Goal: Task Accomplishment & Management: Use online tool/utility

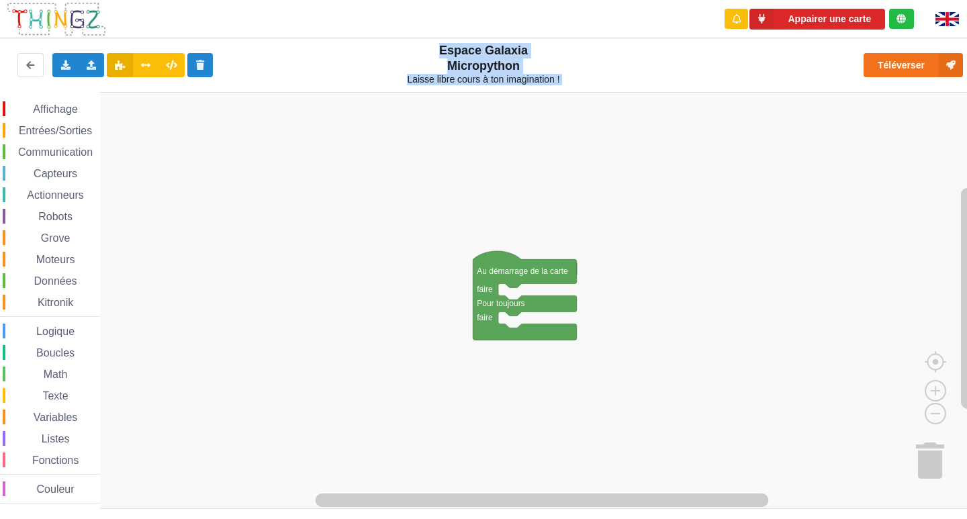
drag, startPoint x: 617, startPoint y: 79, endPoint x: 398, endPoint y: 40, distance: 222.4
click at [398, 40] on div "Exporter l'assemblage de blocs Exporter l'assemblage de blocs au format Python …" at bounding box center [484, 66] width 978 height 60
click at [394, 157] on rect "Espace de travail de Blocky" at bounding box center [488, 300] width 976 height 417
click at [479, 148] on rect "Espace de travail de Blocky" at bounding box center [488, 300] width 976 height 417
click at [740, 190] on div "Affichage Entrées/Sorties Communication Capteurs Actionneurs Robots Grove Moteu…" at bounding box center [488, 301] width 976 height 418
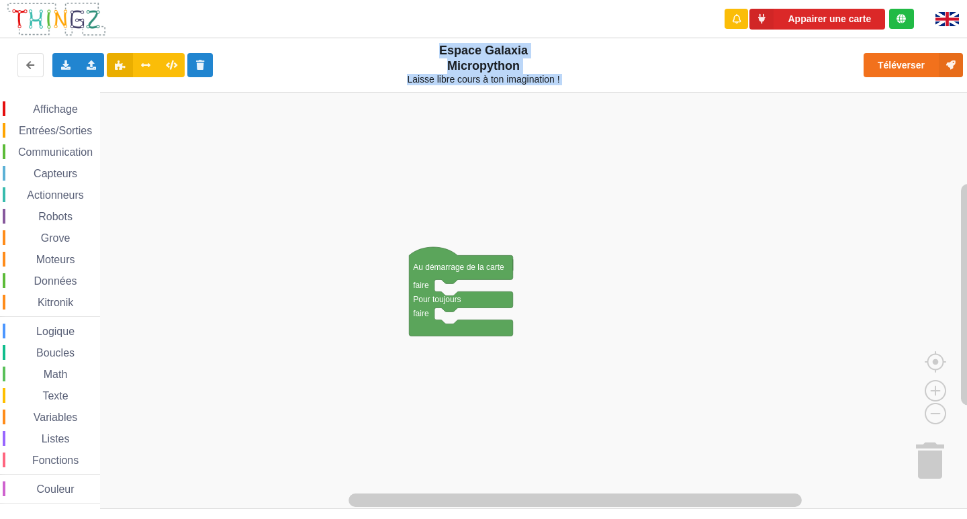
click at [778, 185] on rect "Espace de travail de Blocky" at bounding box center [488, 300] width 976 height 417
click at [676, 140] on div "Affichage Entrées/Sorties Communication Capteurs Actionneurs Robots Grove Moteu…" at bounding box center [488, 301] width 976 height 418
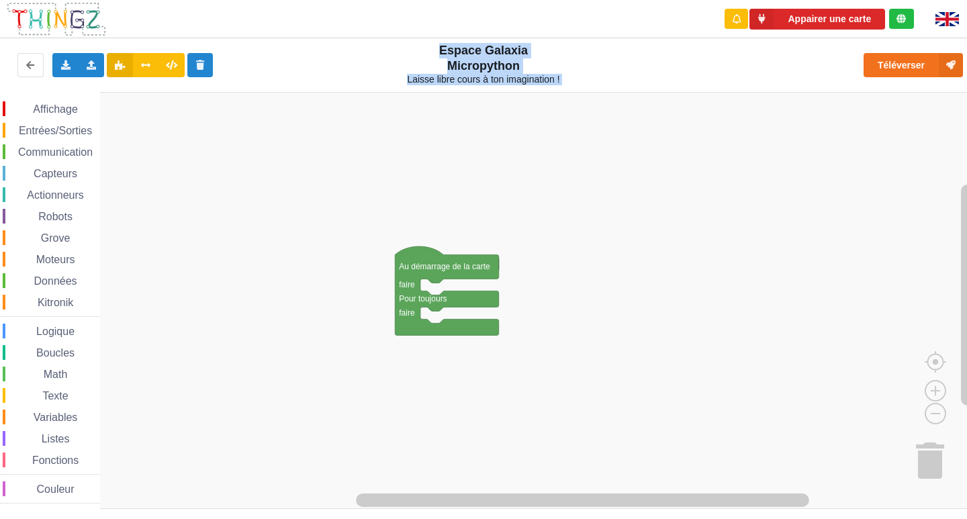
click at [675, 79] on div "Téléverser" at bounding box center [775, 65] width 398 height 43
click at [62, 149] on span "Communication" at bounding box center [55, 151] width 79 height 11
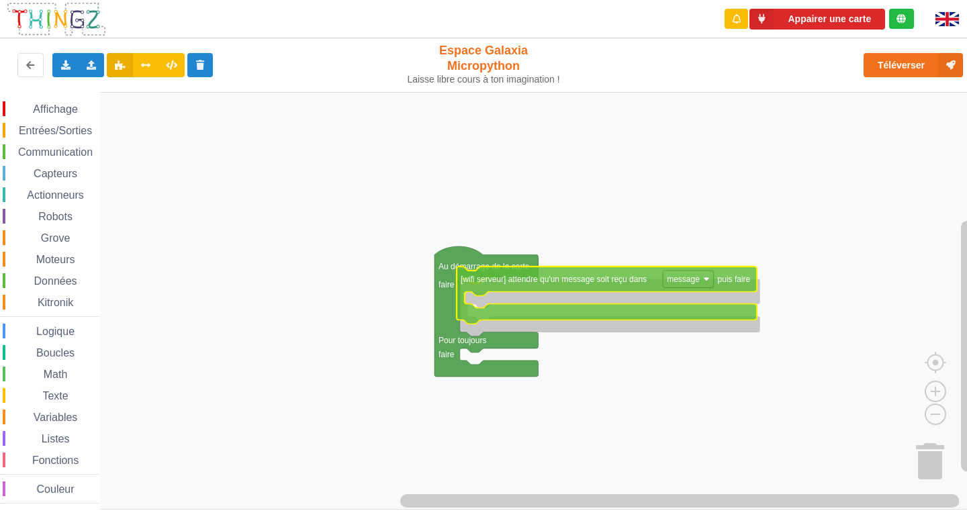
click at [466, 283] on div "Affichage Entrées/Sorties Communication Capteurs Actionneurs Robots Grove Moteu…" at bounding box center [488, 301] width 976 height 418
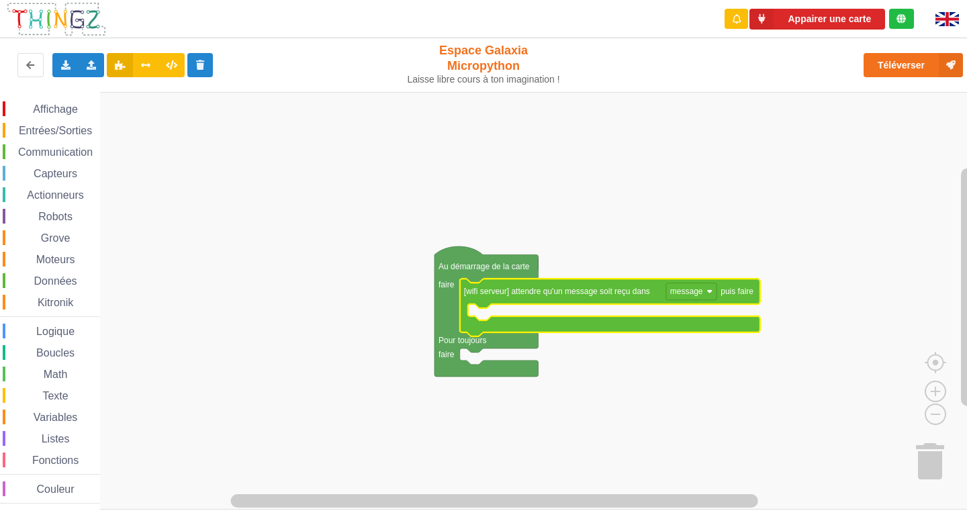
click at [680, 302] on icon "Espace de travail de Blocky" at bounding box center [610, 308] width 300 height 58
click at [680, 296] on text "message" at bounding box center [686, 291] width 33 height 9
click at [615, 294] on text "[wifi serveur] attendre qu'un message soit reçu dans" at bounding box center [557, 291] width 186 height 9
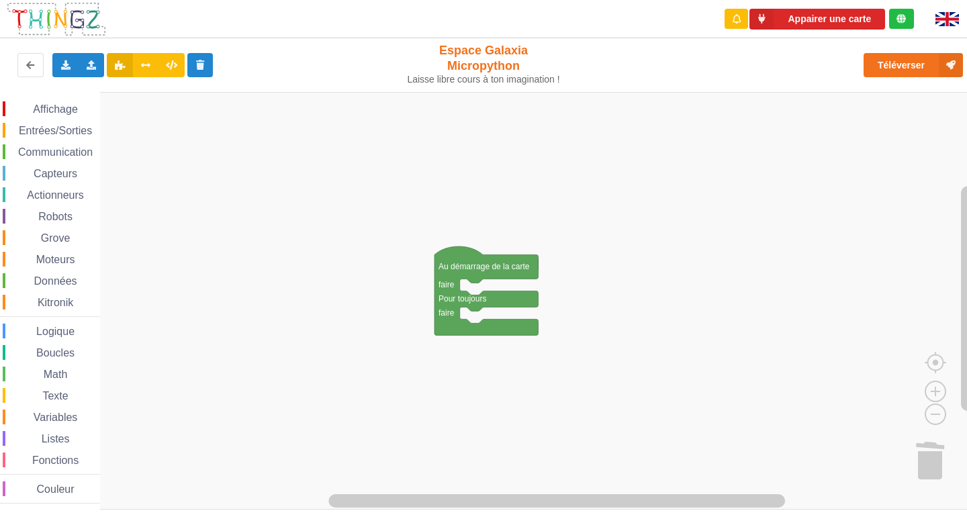
click at [48, 147] on span "Communication" at bounding box center [55, 151] width 79 height 11
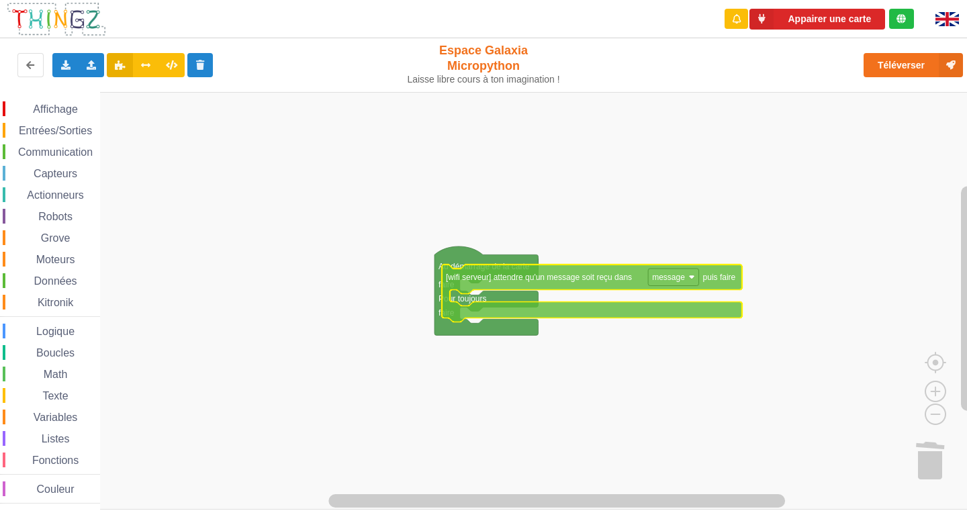
click at [500, 274] on div "Affichage Entrées/Sorties Communication Capteurs Actionneurs Robots Grove Moteu…" at bounding box center [488, 301] width 976 height 418
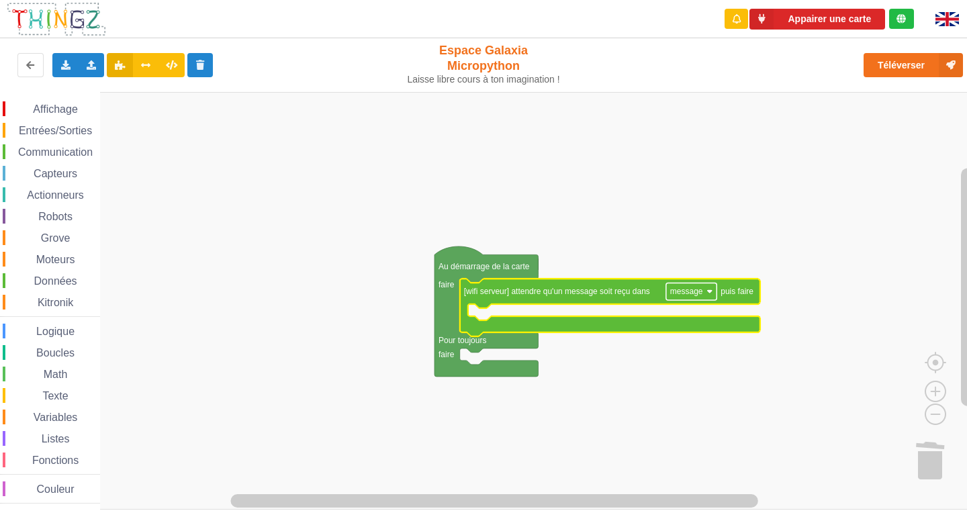
click at [676, 298] on rect "Espace de travail de Blocky" at bounding box center [691, 291] width 50 height 17
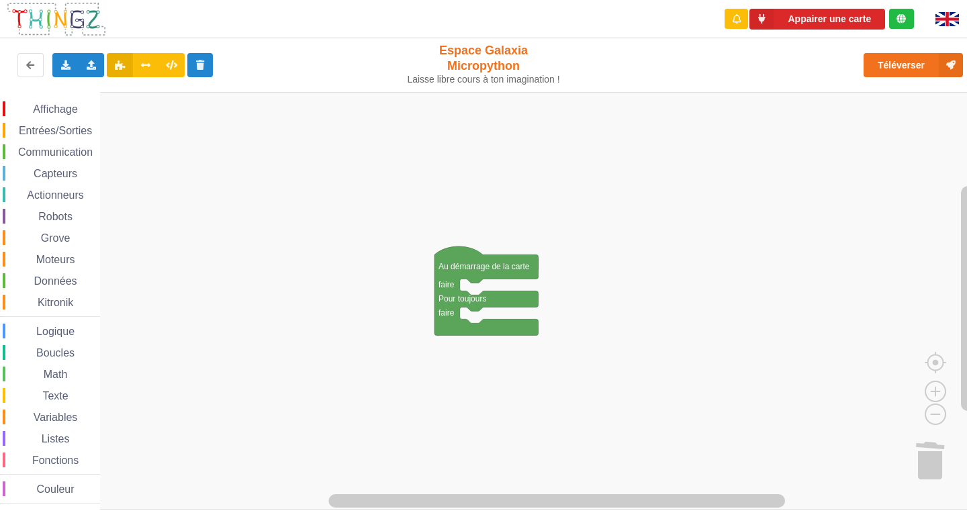
click at [60, 146] on div "Communication" at bounding box center [51, 151] width 97 height 15
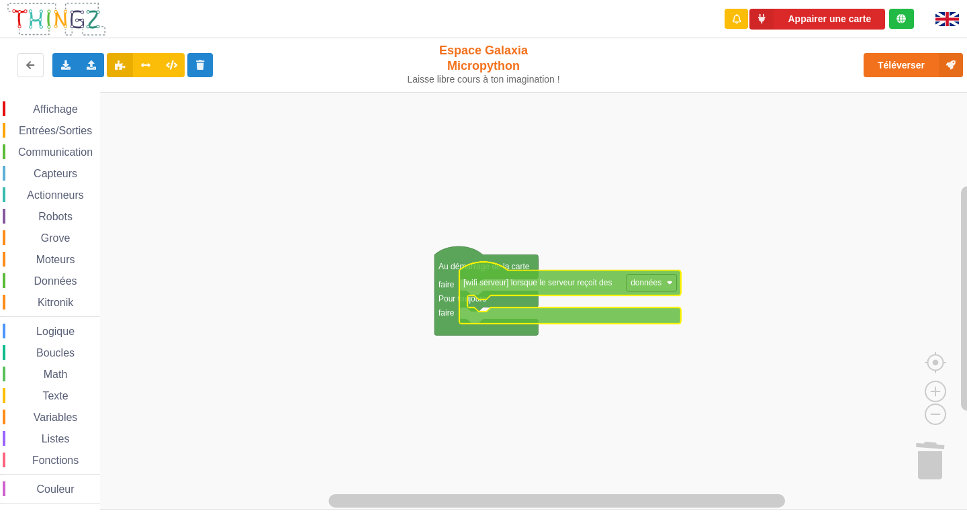
click at [551, 295] on div "Affichage Entrées/Sorties Communication Capteurs Actionneurs Robots Grove Moteu…" at bounding box center [488, 301] width 976 height 418
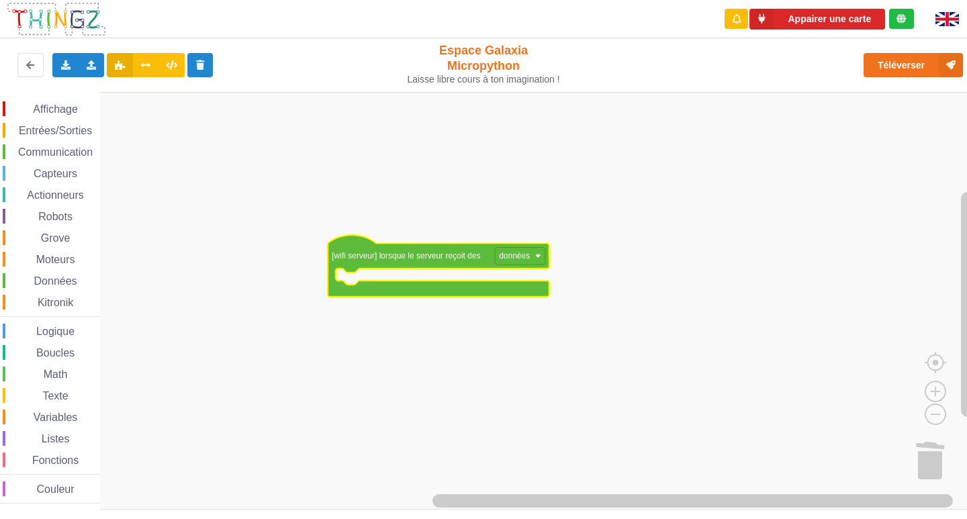
click at [48, 113] on span "Affichage" at bounding box center [55, 108] width 48 height 11
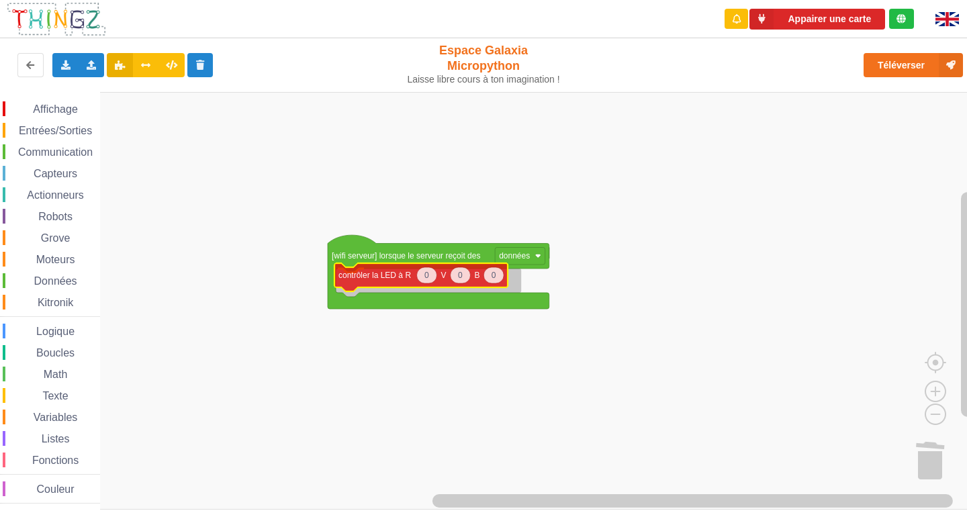
click at [367, 280] on div "Affichage Entrées/Sorties Communication Capteurs Actionneurs Robots Grove Moteu…" at bounding box center [488, 301] width 976 height 418
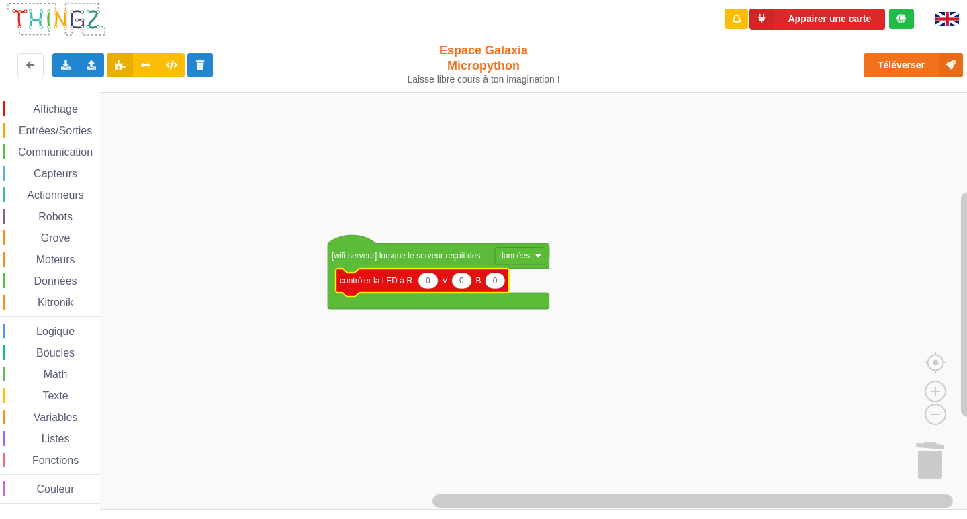
click at [428, 282] on text "0" at bounding box center [428, 280] width 5 height 9
click at [428, 282] on input "0" at bounding box center [428, 281] width 21 height 17
click at [428, 281] on input "10" at bounding box center [428, 281] width 21 height 17
type input "100"
click at [563, 286] on rect "Espace de travail de Blocky" at bounding box center [488, 301] width 976 height 418
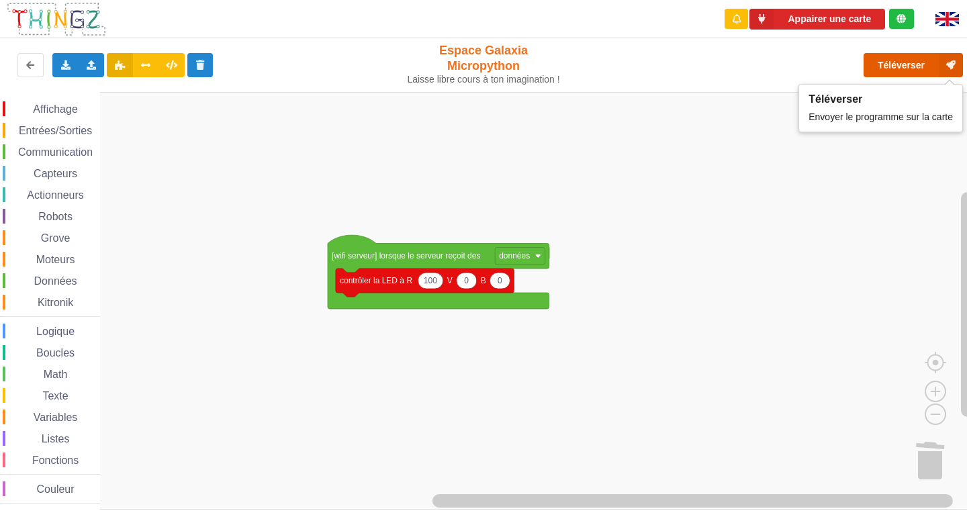
click at [882, 67] on button "Téléverser" at bounding box center [913, 65] width 99 height 24
click at [881, 71] on button "Téléverser" at bounding box center [913, 65] width 99 height 24
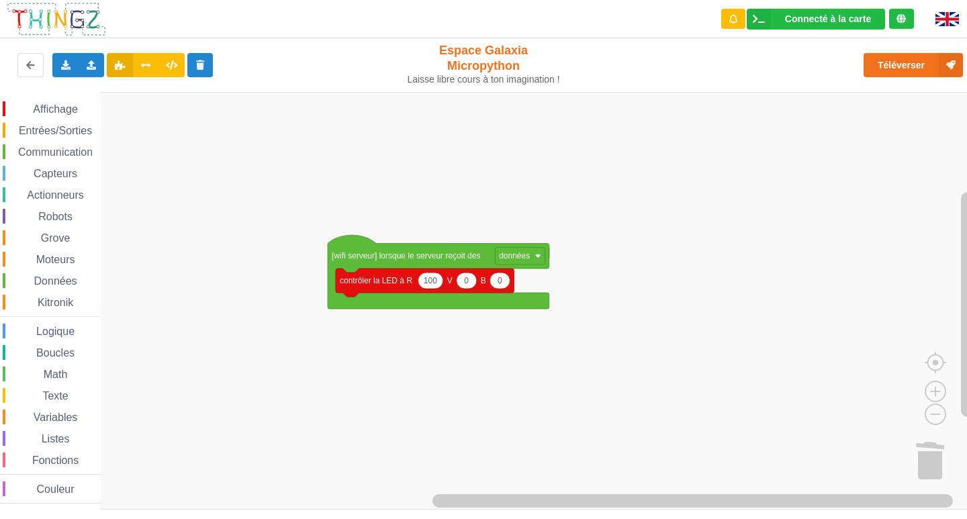
click at [62, 154] on span "Communication" at bounding box center [55, 151] width 79 height 11
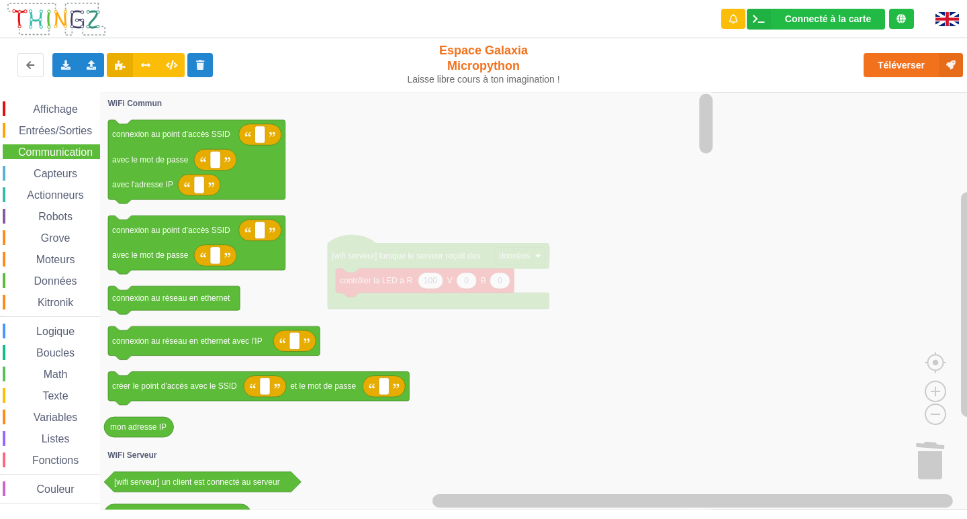
click at [491, 175] on icon "Espace de travail de Blocky" at bounding box center [408, 301] width 616 height 418
click at [790, 161] on div "Affichage Entrées/Sorties Communication Capteurs Actionneurs Robots Grove Moteu…" at bounding box center [488, 301] width 976 height 418
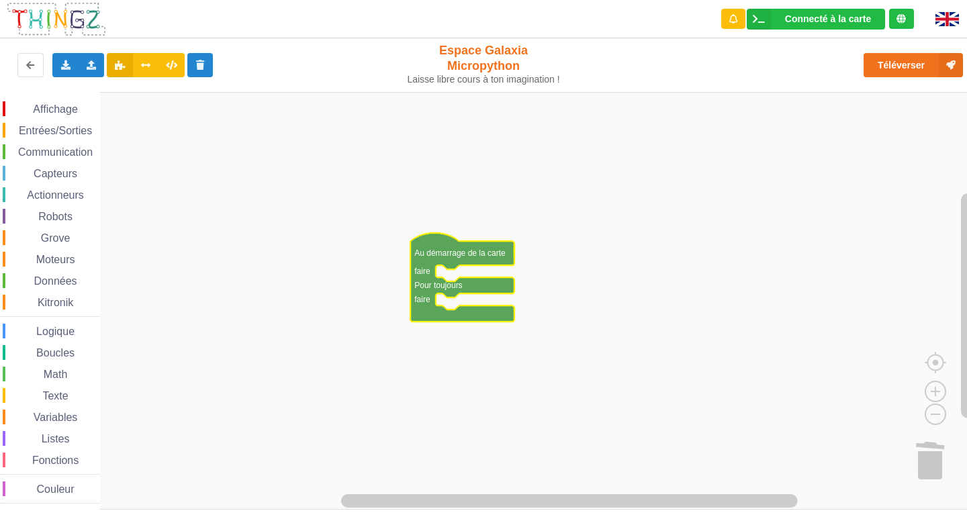
click at [343, 258] on rect "Espace de travail de Blocky" at bounding box center [488, 301] width 976 height 418
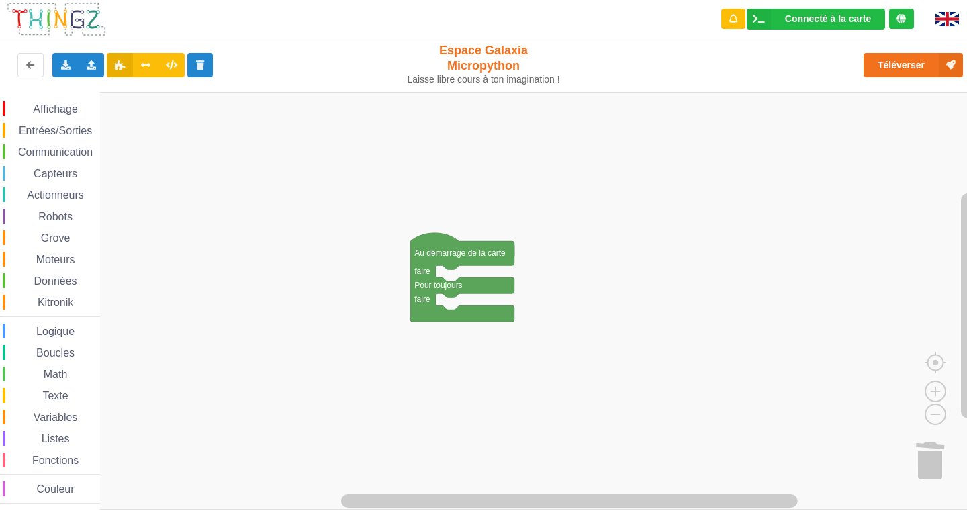
click at [56, 155] on span "Communication" at bounding box center [55, 151] width 79 height 11
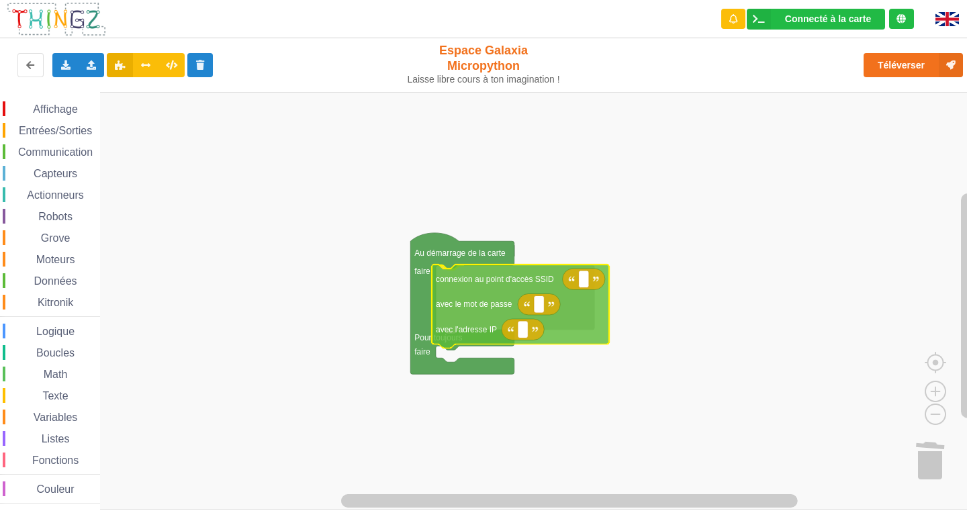
click at [484, 292] on div "Affichage Entrées/Sorties Communication Capteurs Actionneurs Robots Grove Moteu…" at bounding box center [488, 301] width 976 height 418
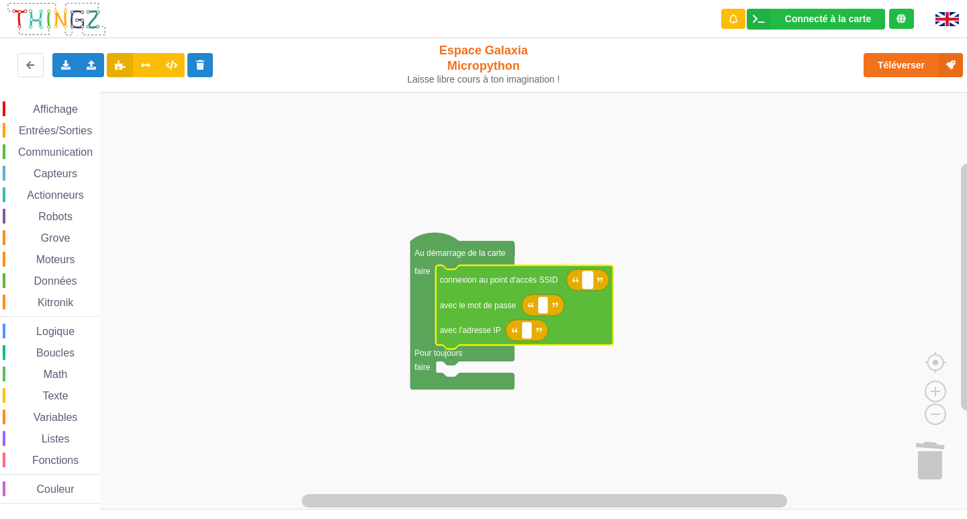
click at [589, 284] on rect "Espace de travail de Blocky" at bounding box center [588, 279] width 10 height 17
type input "n"
type input "N"
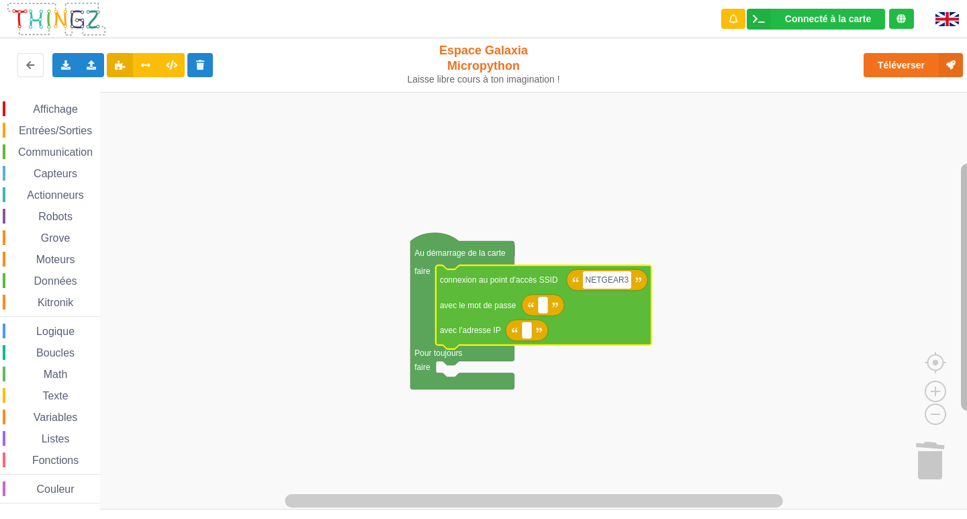
type input "NETGEAR38"
click at [966, 411] on rect "Espace de travail de Blocky" at bounding box center [967, 287] width 13 height 247
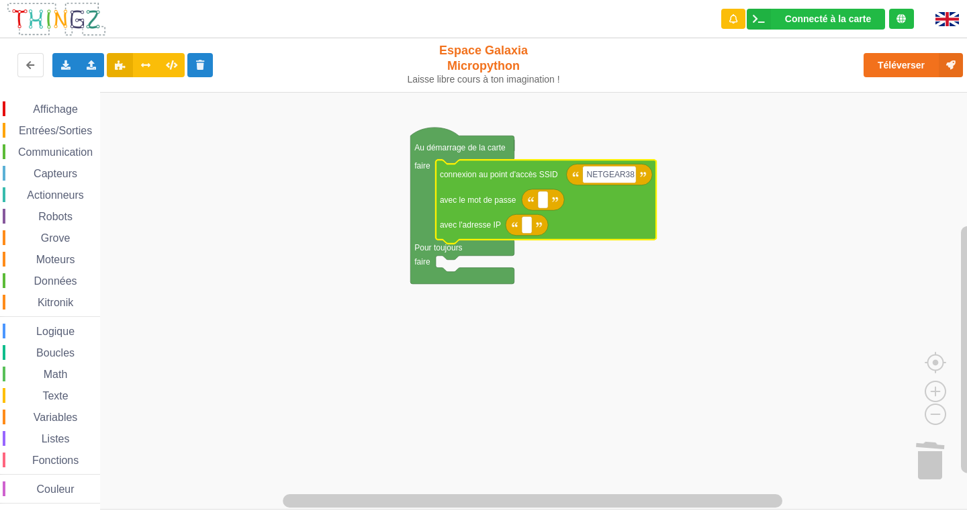
click at [762, 332] on rect "Espace de travail de Blocky" at bounding box center [488, 301] width 976 height 418
click at [547, 201] on rect "Espace de travail de Blocky" at bounding box center [543, 199] width 10 height 17
type input "O"
type input "joyoustuba995"
click at [525, 228] on rect "Espace de travail de Blocky" at bounding box center [527, 224] width 10 height 17
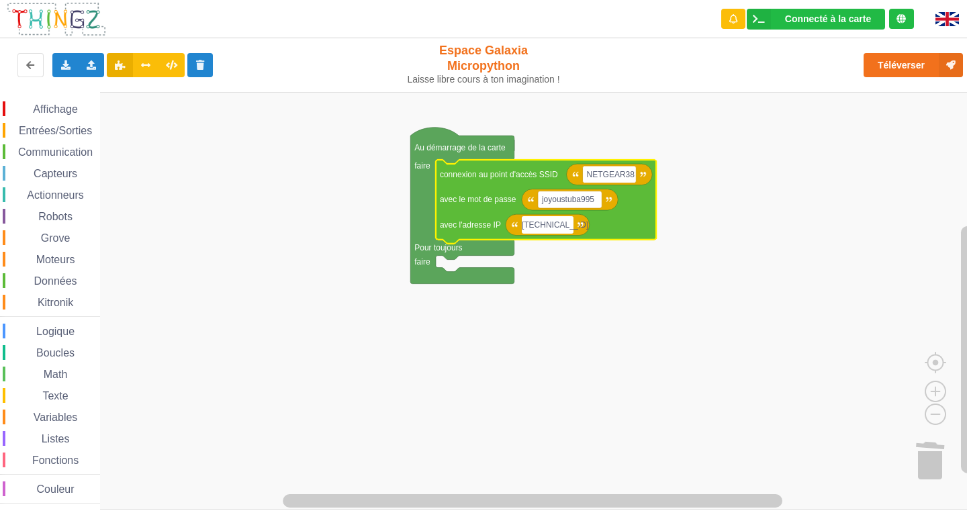
click at [536, 220] on input "100.0.0.109" at bounding box center [548, 224] width 52 height 17
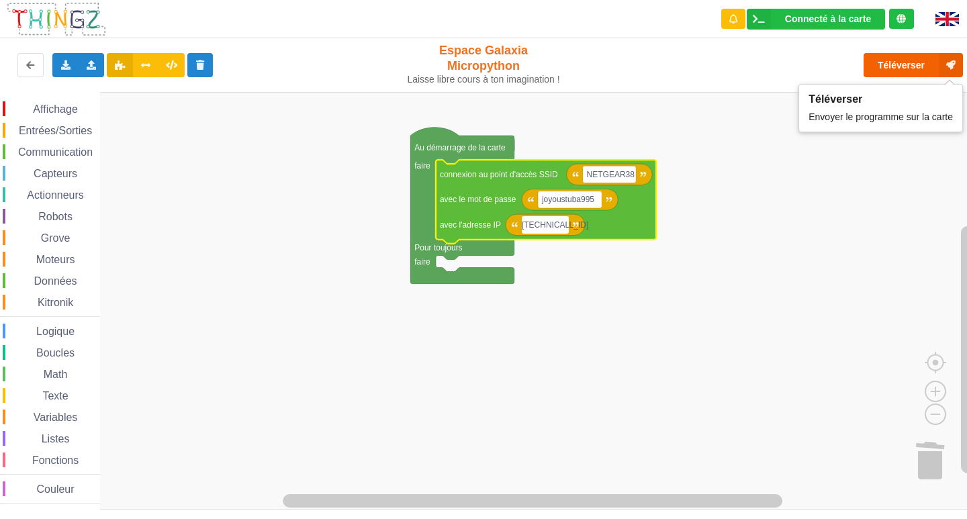
type input "[TECHNICAL_ID]"
click at [908, 71] on button "Téléverser" at bounding box center [913, 65] width 99 height 24
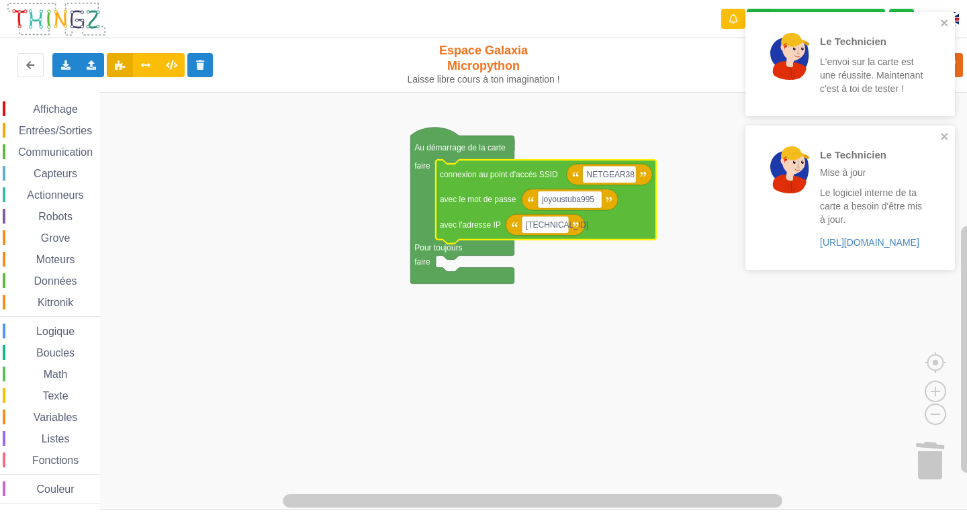
click at [200, 125] on rect "Espace de travail de Blocky" at bounding box center [488, 301] width 976 height 418
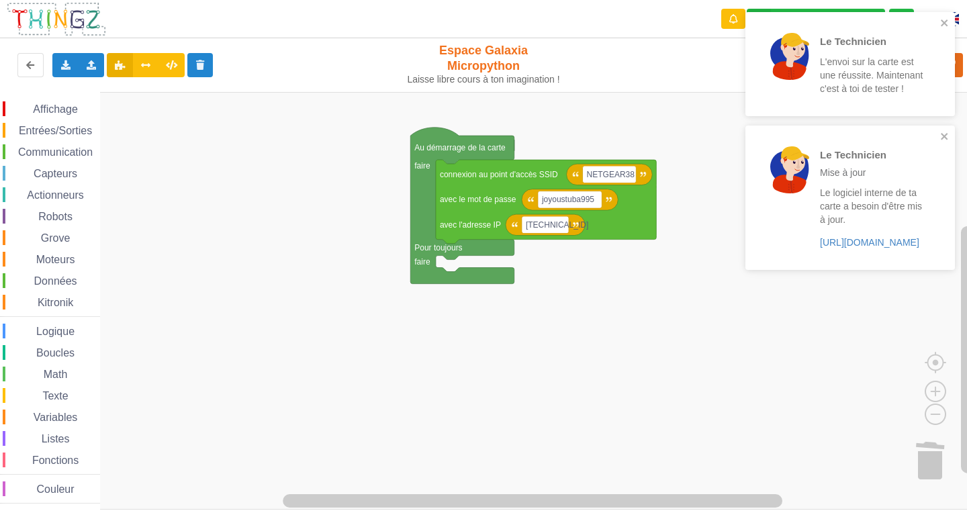
click at [54, 145] on div "Communication" at bounding box center [51, 151] width 97 height 15
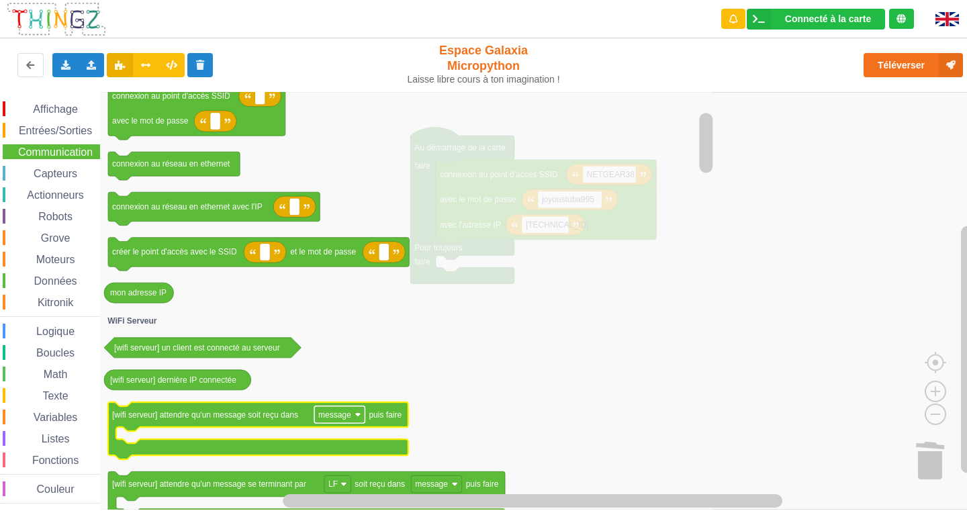
click at [337, 422] on rect "Espace de travail de Blocky" at bounding box center [339, 414] width 50 height 17
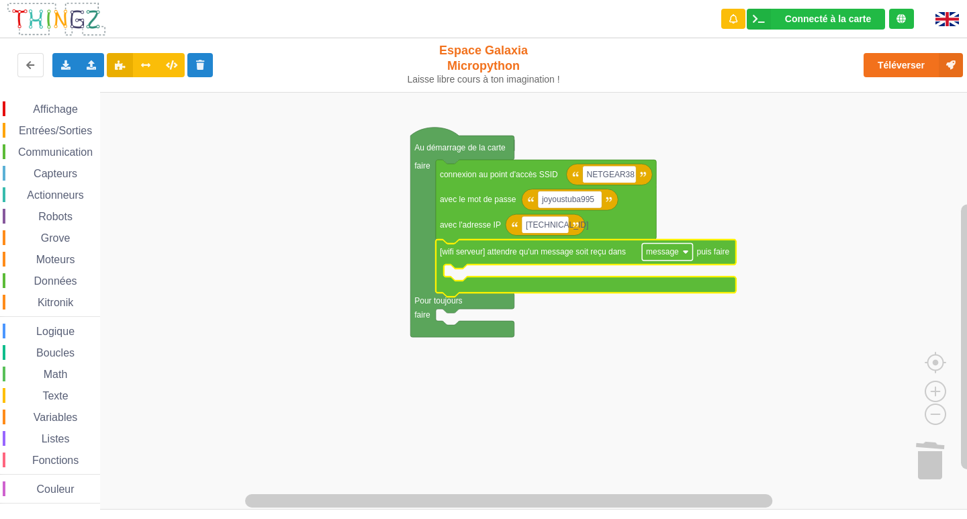
click at [670, 254] on text "message" at bounding box center [662, 251] width 33 height 9
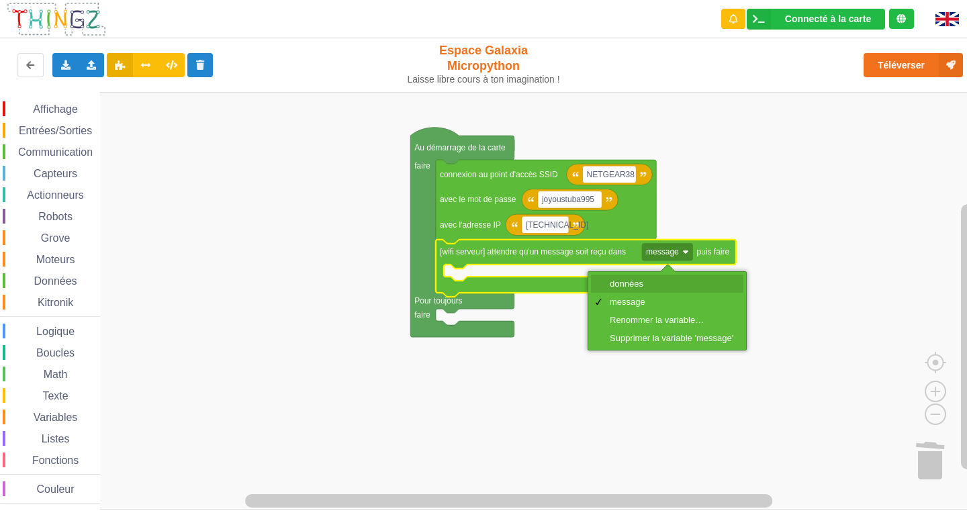
click at [637, 277] on div "données" at bounding box center [667, 284] width 152 height 18
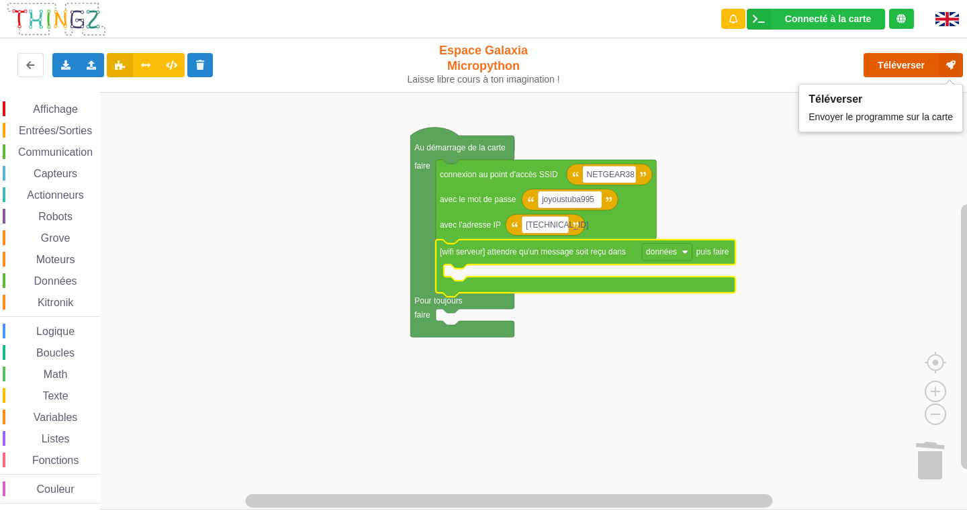
click at [901, 69] on button "Téléverser" at bounding box center [913, 65] width 99 height 24
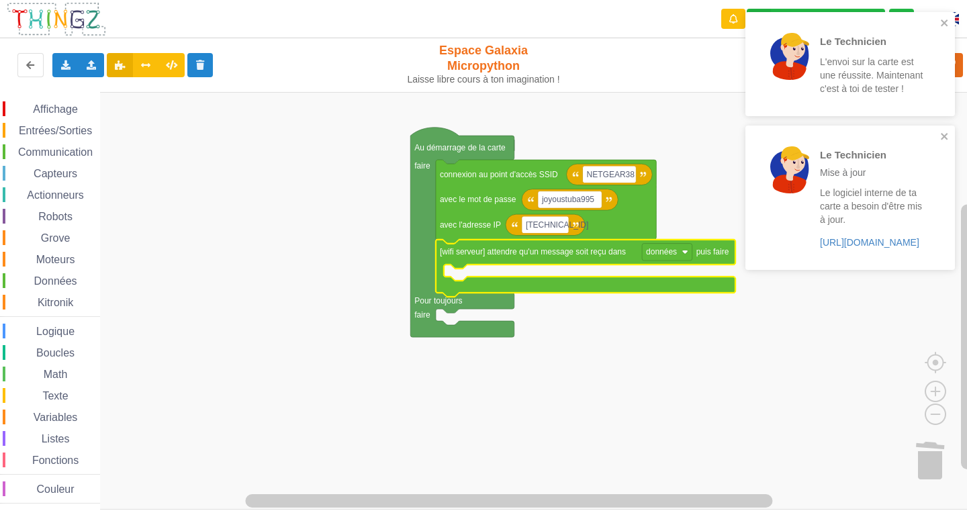
click at [36, 107] on span "Affichage" at bounding box center [55, 108] width 48 height 11
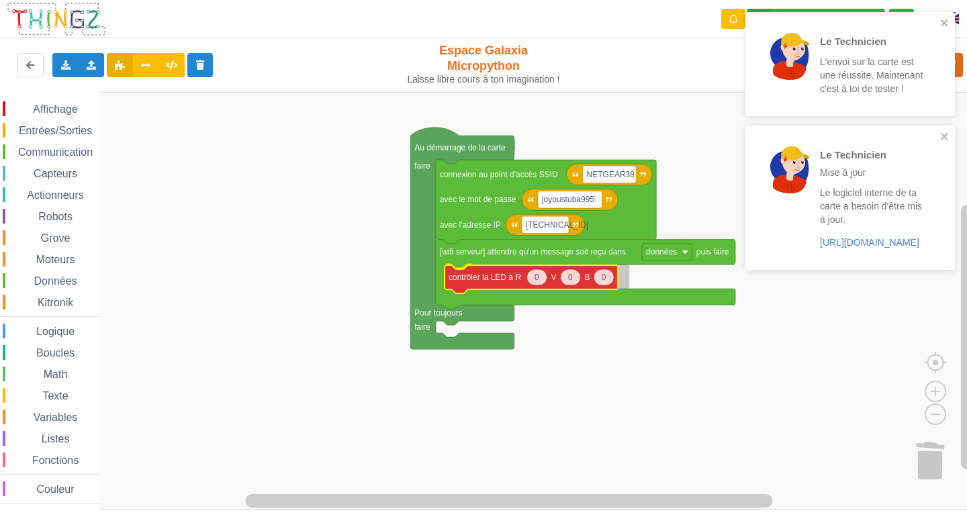
click at [489, 281] on div "Affichage Entrées/Sorties Communication Capteurs Actionneurs Robots Grove Moteu…" at bounding box center [488, 301] width 976 height 418
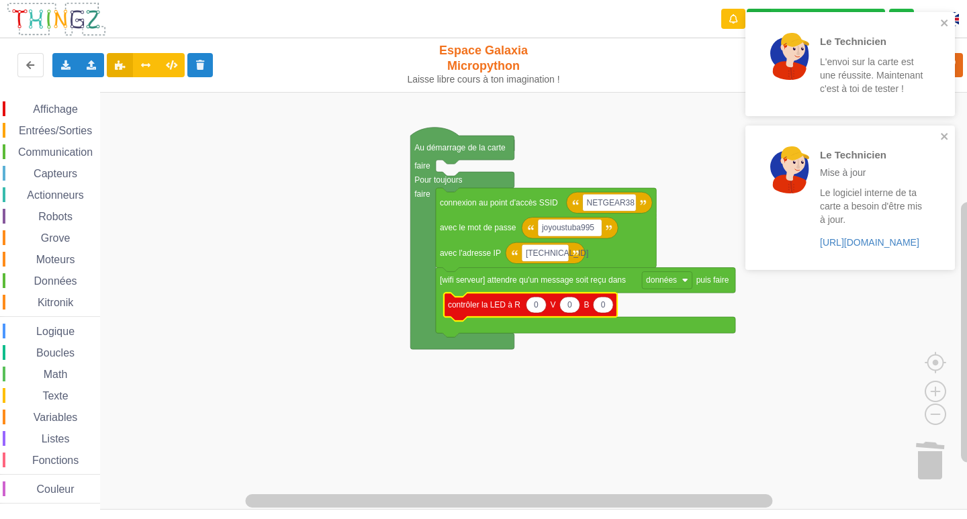
click at [538, 311] on icon "Espace de travail de Blocky" at bounding box center [536, 305] width 20 height 16
click at [538, 311] on input "0" at bounding box center [536, 305] width 21 height 17
click at [576, 306] on icon "Espace de travail de Blocky" at bounding box center [569, 305] width 20 height 16
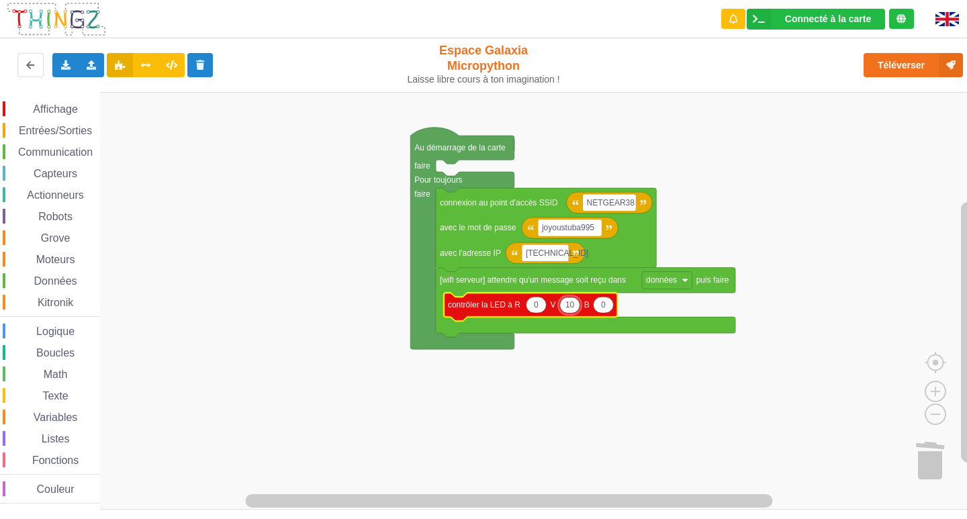
type input "100"
click at [796, 237] on rect "Espace de travail de Blocky" at bounding box center [488, 301] width 976 height 418
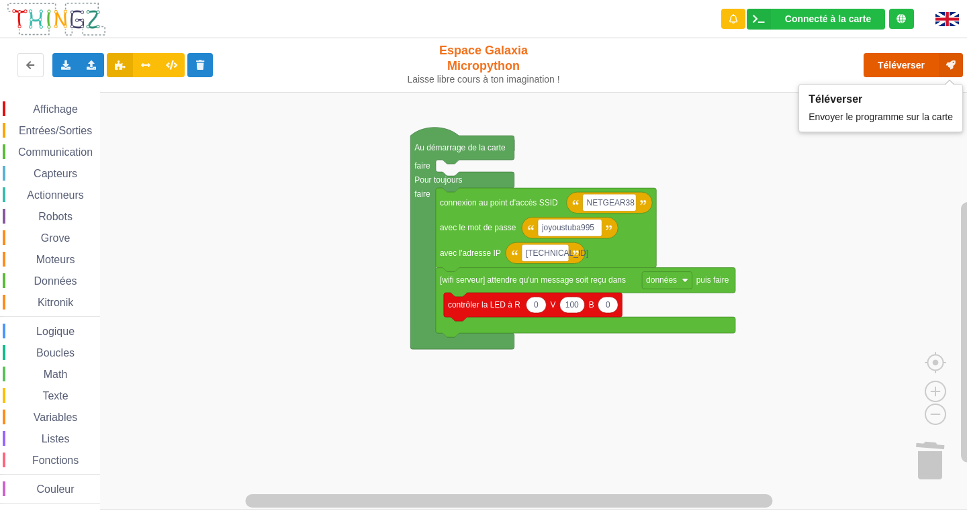
click at [882, 62] on button "Téléverser" at bounding box center [913, 65] width 99 height 24
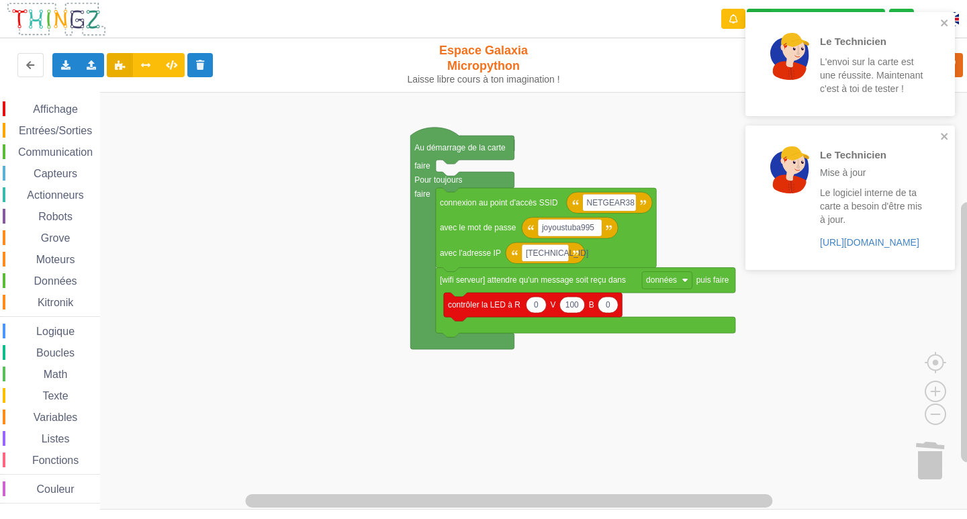
click at [34, 111] on span "Affichage" at bounding box center [55, 108] width 48 height 11
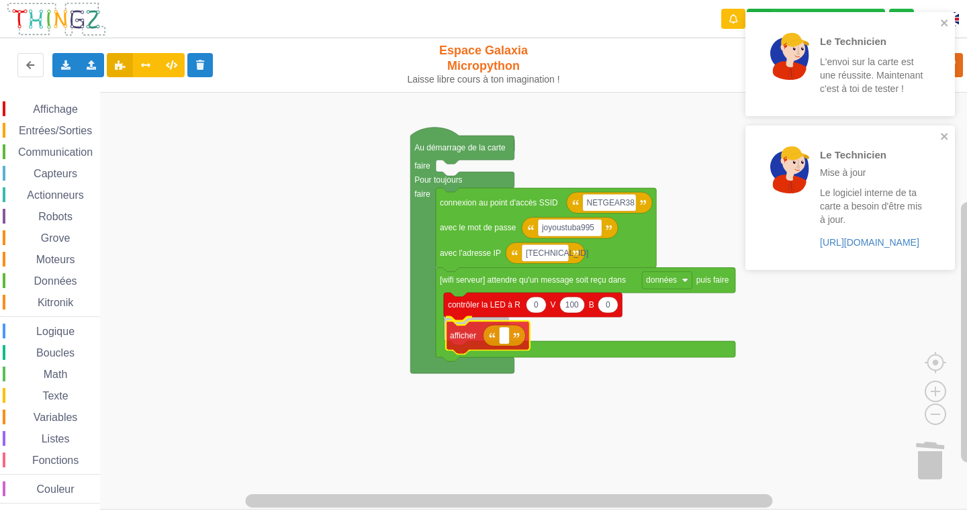
click at [462, 337] on div "Affichage Entrées/Sorties Communication Capteurs Actionneurs Robots Grove Moteu…" at bounding box center [488, 301] width 976 height 418
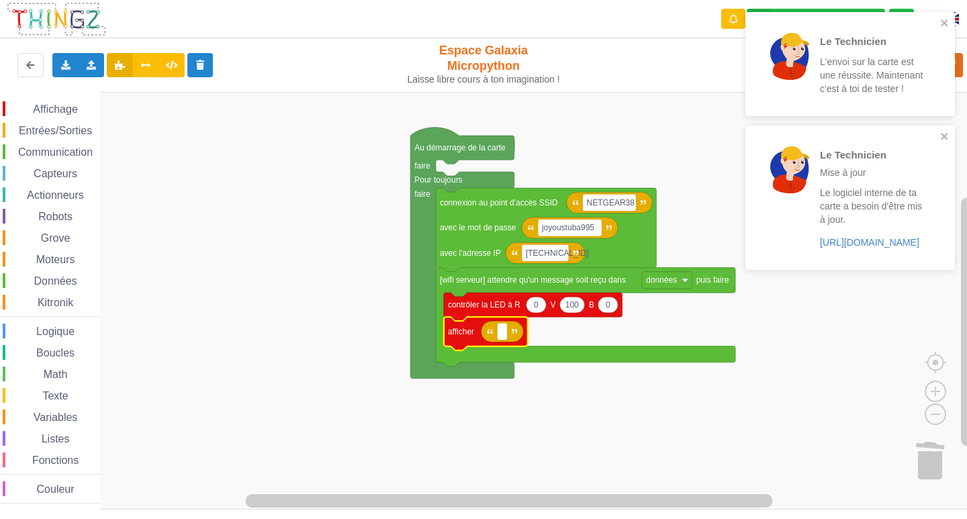
click at [506, 340] on icon "Espace de travail de Blocky" at bounding box center [502, 331] width 42 height 21
click at [42, 126] on span "Entrées/Sorties" at bounding box center [55, 130] width 77 height 11
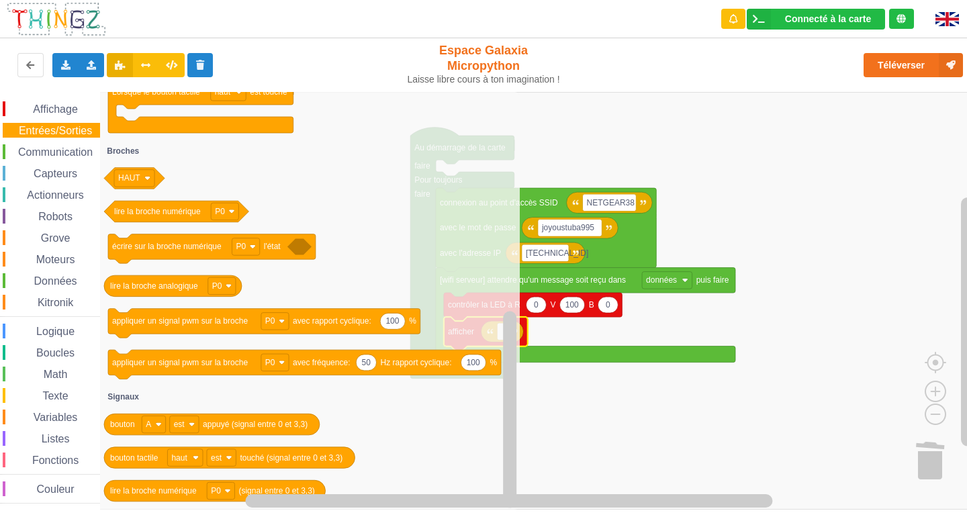
click at [821, 310] on rect "Espace de travail de Blocky" at bounding box center [488, 301] width 976 height 418
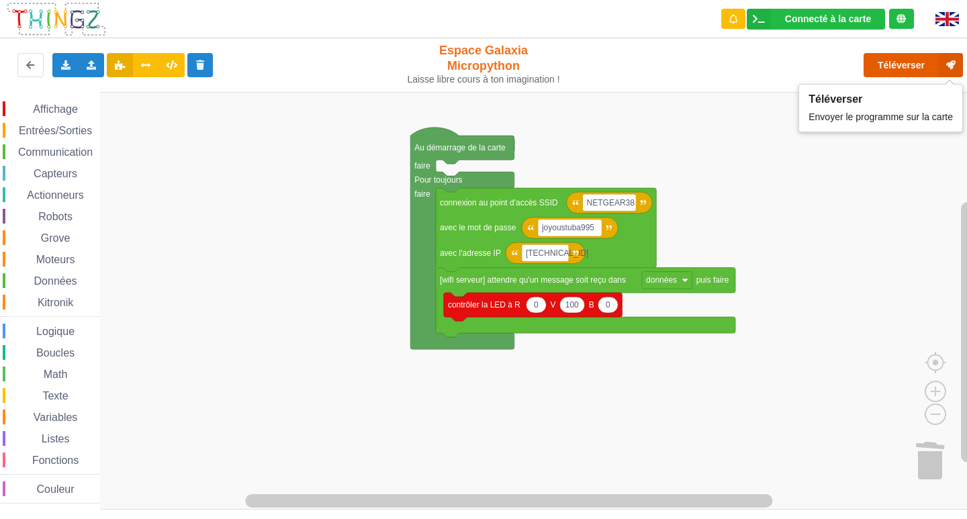
click at [916, 62] on button "Téléverser" at bounding box center [913, 65] width 99 height 24
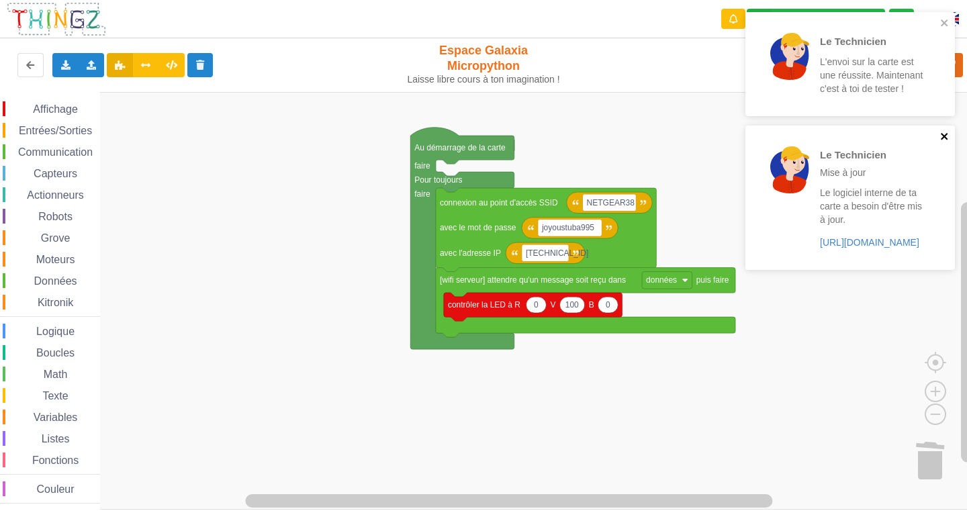
click at [945, 138] on icon "close" at bounding box center [944, 136] width 7 height 7
click at [946, 22] on icon "close" at bounding box center [944, 22] width 9 height 11
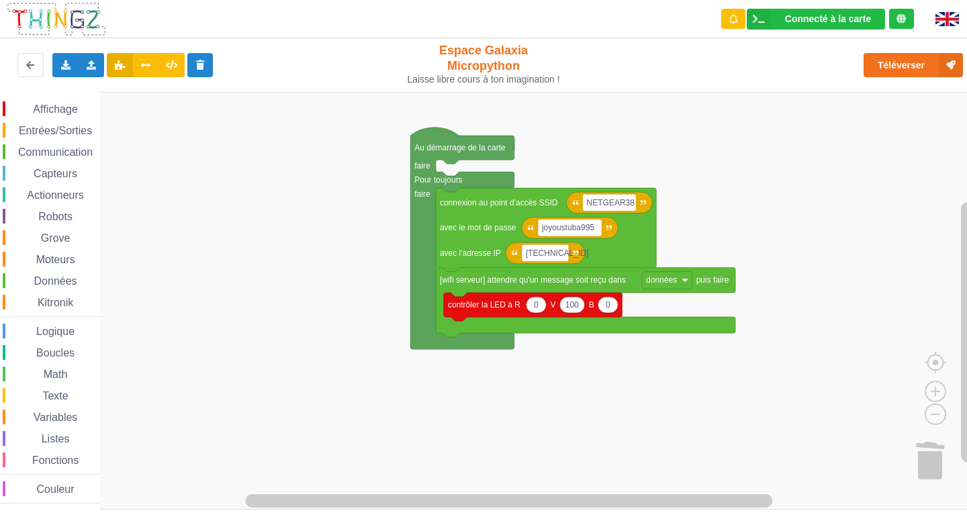
click at [48, 129] on span "Entrées/Sorties" at bounding box center [55, 130] width 77 height 11
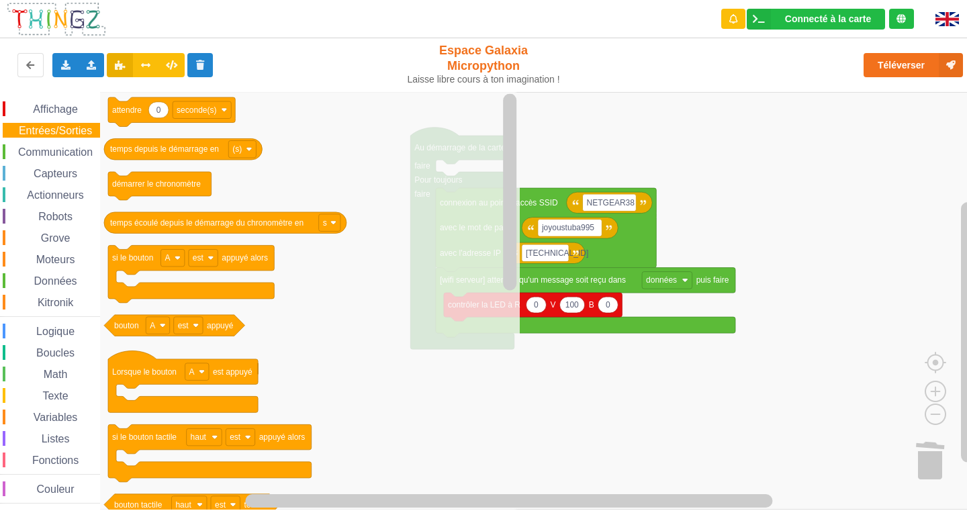
click at [65, 103] on div "Affichage" at bounding box center [51, 108] width 97 height 15
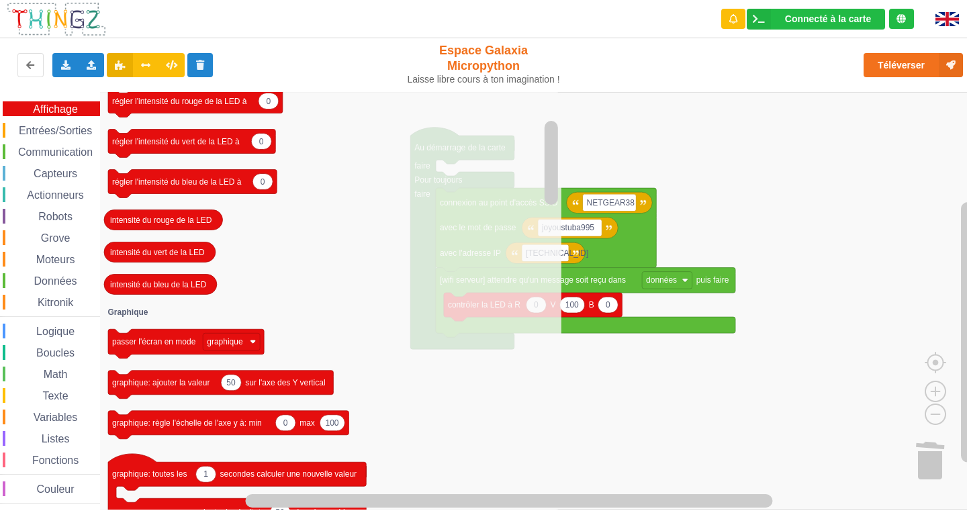
click at [727, 332] on icon "Espace de travail de Blocky" at bounding box center [586, 303] width 300 height 70
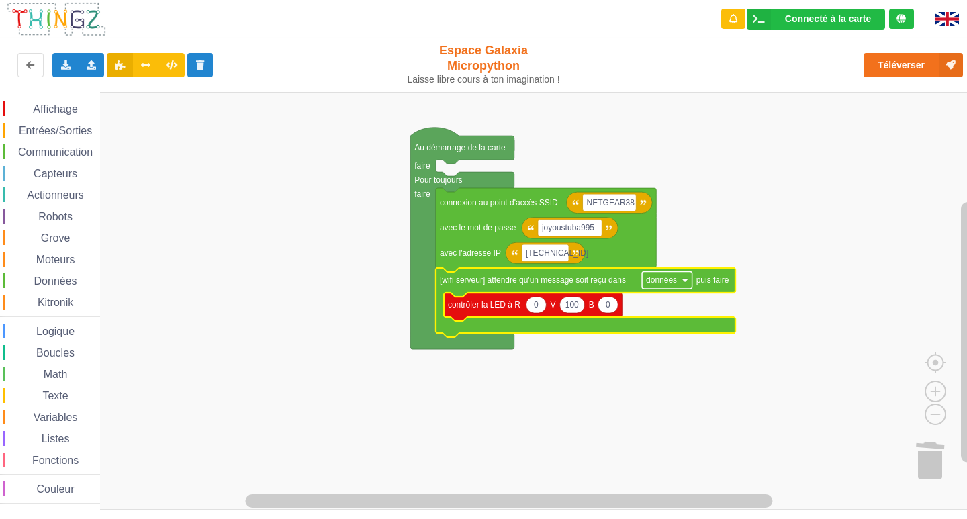
click at [670, 279] on text "données" at bounding box center [661, 279] width 31 height 9
click at [809, 345] on rect "Espace de travail de Blocky" at bounding box center [488, 301] width 976 height 418
click at [674, 285] on text "données" at bounding box center [661, 279] width 31 height 9
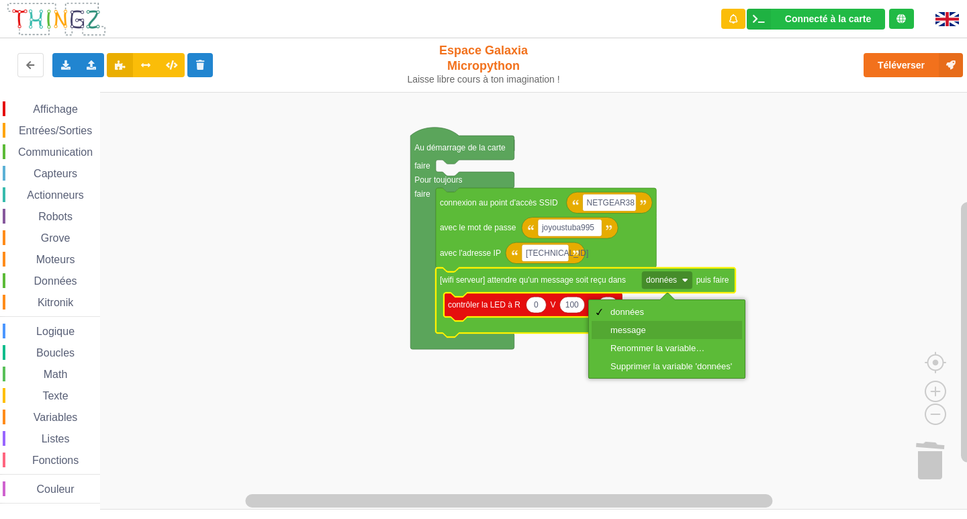
click at [668, 326] on div "message" at bounding box center [671, 330] width 122 height 10
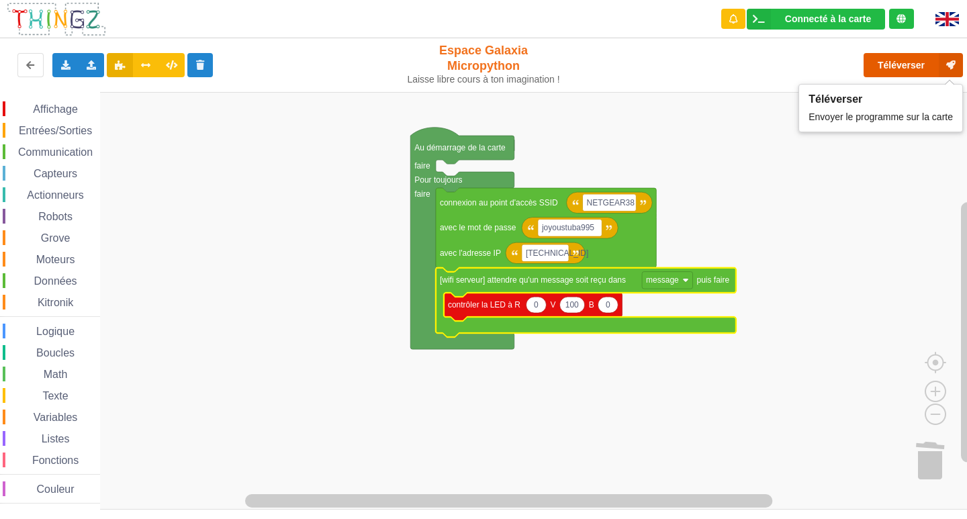
click at [907, 65] on button "Téléverser" at bounding box center [913, 65] width 99 height 24
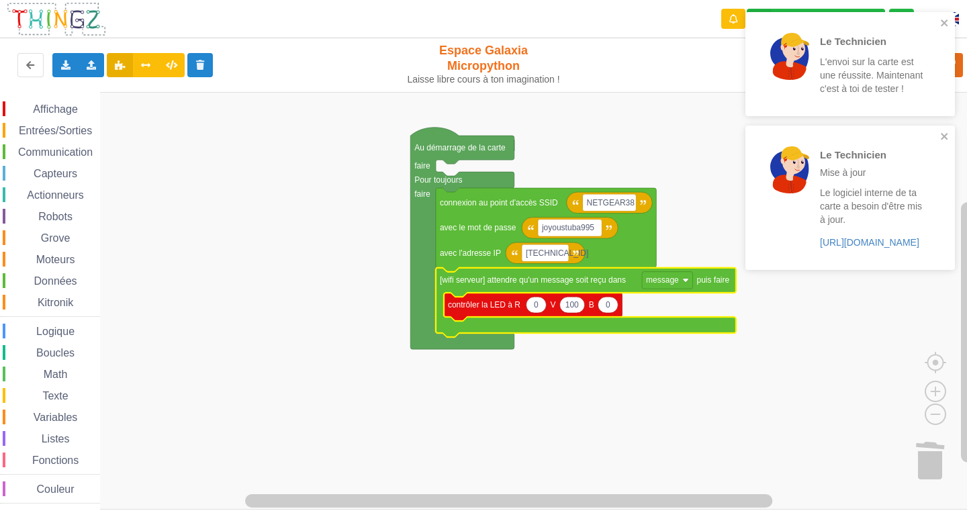
click at [71, 160] on div "Affichage Entrées/Sorties Communication Capteurs Actionneurs Robots Grove Moteu…" at bounding box center [50, 302] width 100 height 402
click at [63, 150] on span "Communication" at bounding box center [55, 151] width 79 height 11
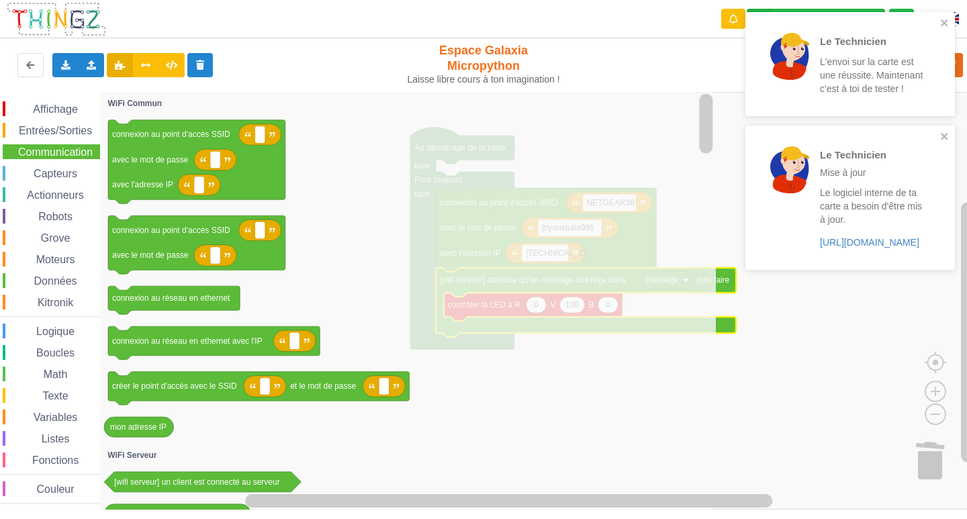
drag, startPoint x: 99, startPoint y: 163, endPoint x: 180, endPoint y: 215, distance: 96.7
click at [176, 214] on div "Affichage Entrées/Sorties Communication Capteurs Actionneurs Robots Grove Moteu…" at bounding box center [488, 301] width 976 height 418
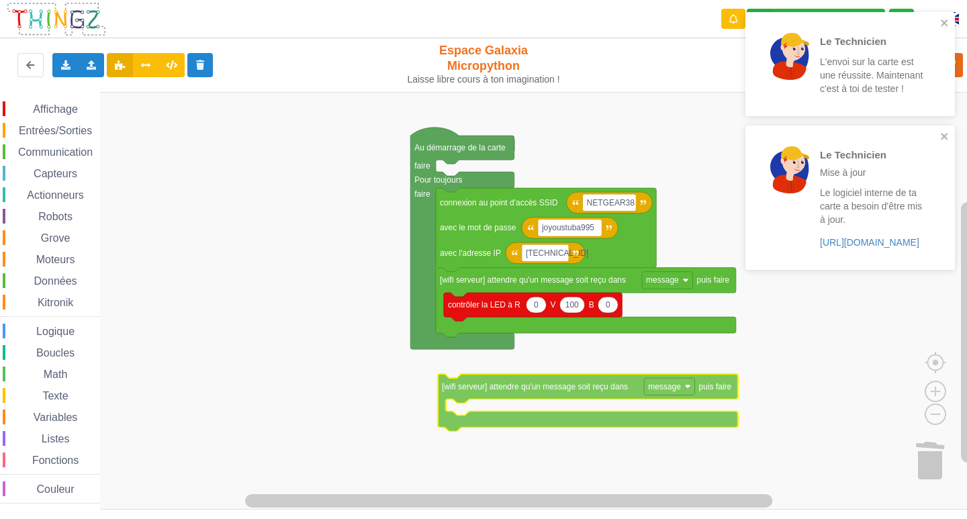
click at [516, 399] on div "Affichage Entrées/Sorties Communication Capteurs Actionneurs Robots Grove Moteu…" at bounding box center [488, 301] width 976 height 418
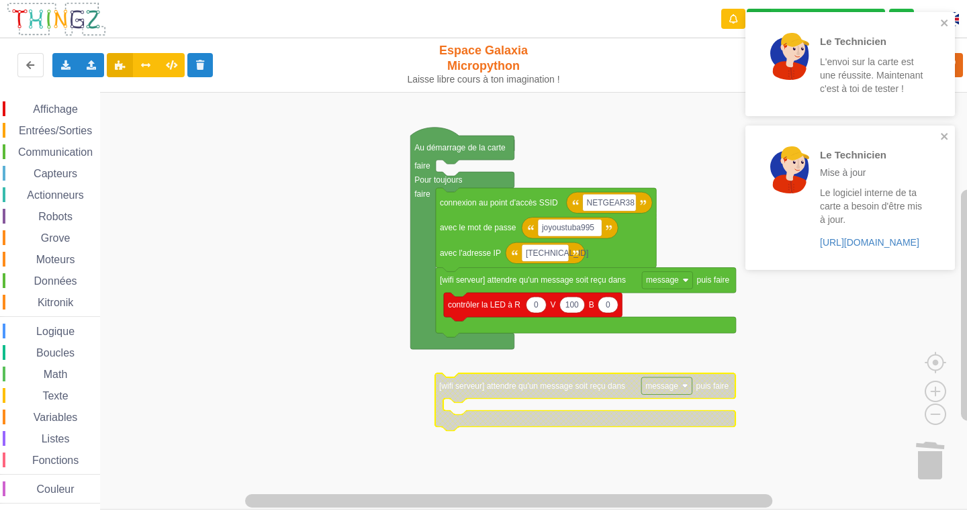
click at [655, 391] on text "message" at bounding box center [661, 385] width 33 height 9
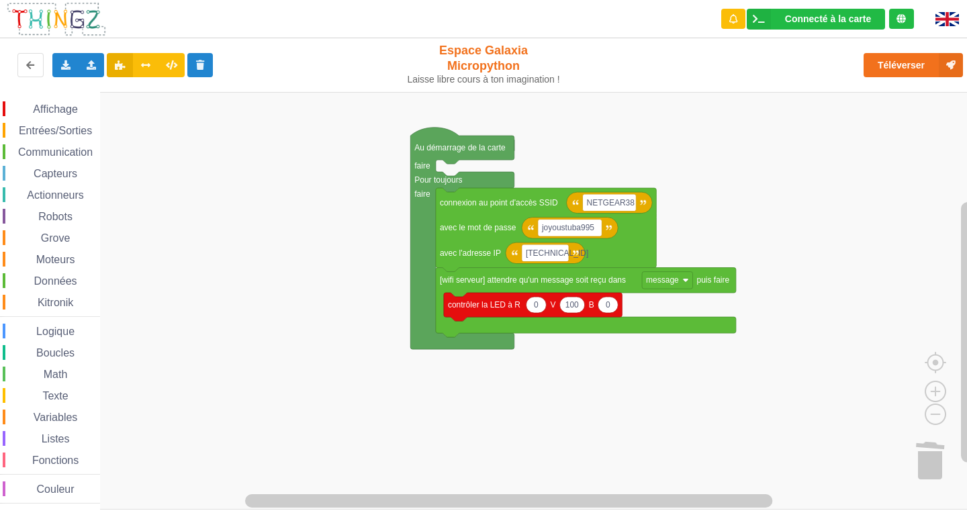
click at [62, 158] on div "Communication" at bounding box center [51, 151] width 97 height 15
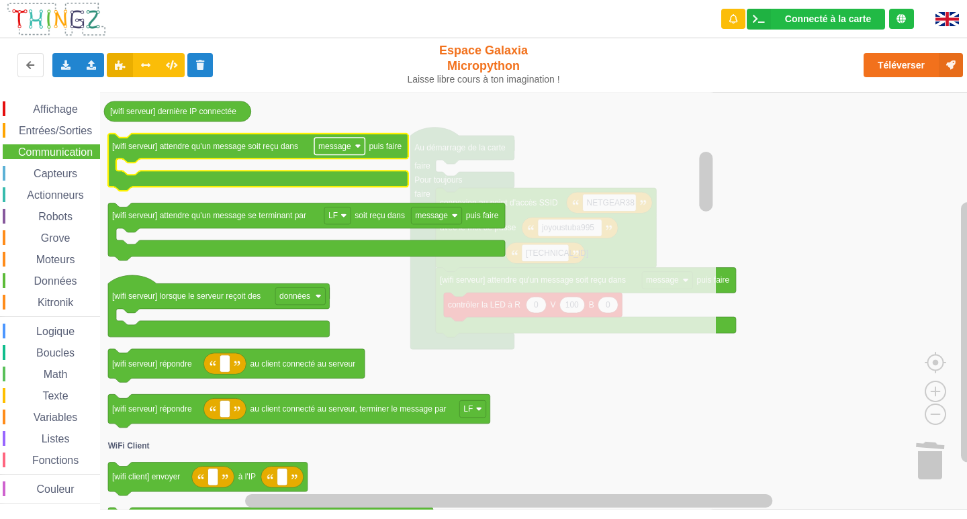
click at [350, 149] on text "message" at bounding box center [334, 146] width 33 height 9
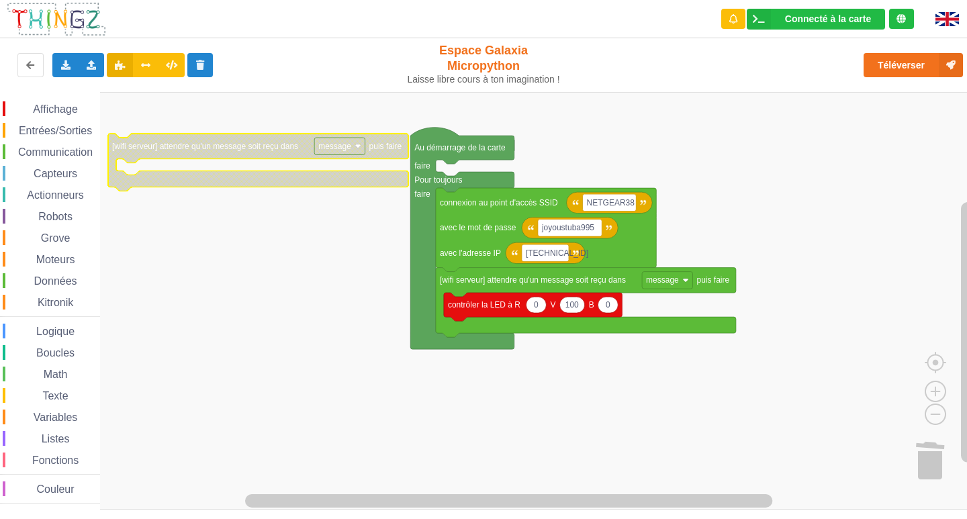
click at [338, 147] on text "message" at bounding box center [334, 146] width 33 height 9
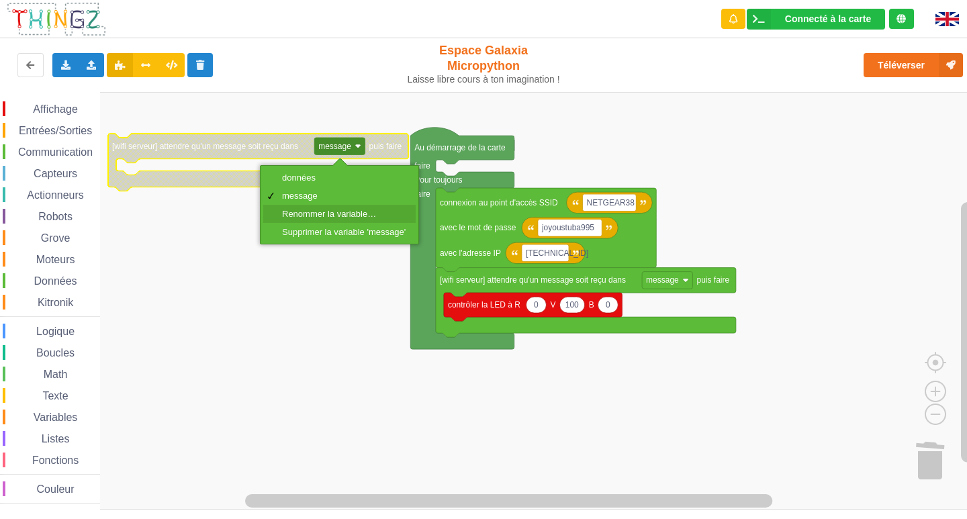
click at [334, 216] on div "Renommer la variable…" at bounding box center [344, 214] width 124 height 10
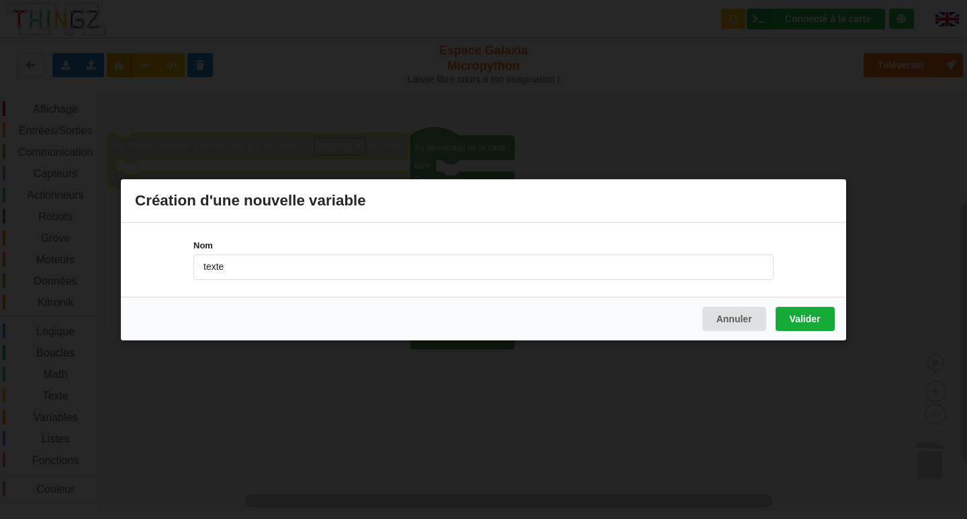
type input "texte"
click at [813, 316] on button "Valider" at bounding box center [805, 318] width 59 height 24
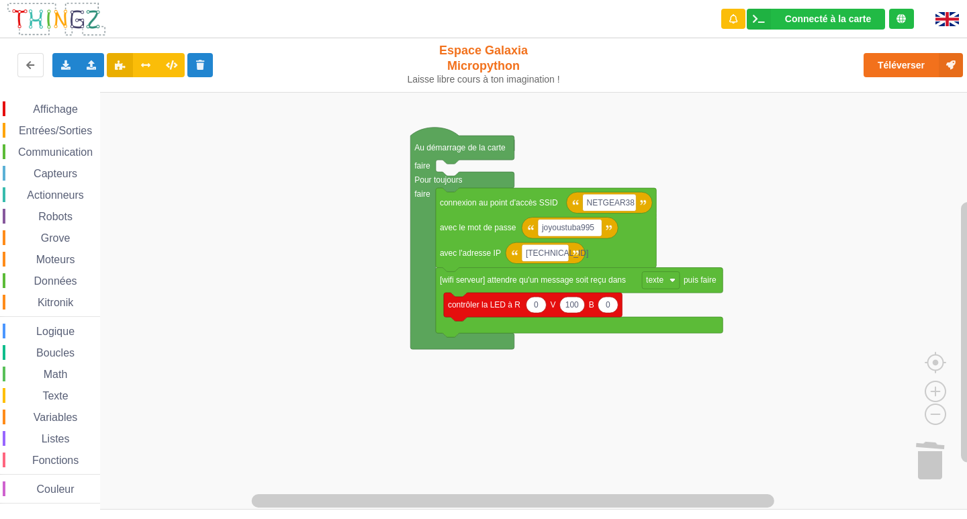
drag, startPoint x: 54, startPoint y: 136, endPoint x: 49, endPoint y: 130, distance: 7.1
click at [49, 130] on span "Entrées/Sorties" at bounding box center [55, 130] width 77 height 11
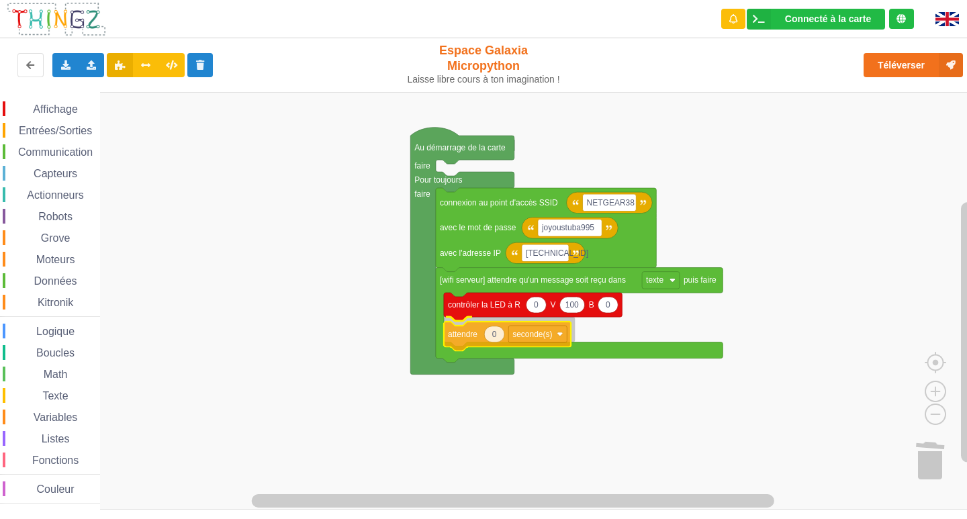
click at [453, 336] on div "Affichage Entrées/Sorties Communication Capteurs Actionneurs Robots Grove Moteu…" at bounding box center [488, 301] width 976 height 418
click at [496, 332] on text "0" at bounding box center [494, 329] width 5 height 9
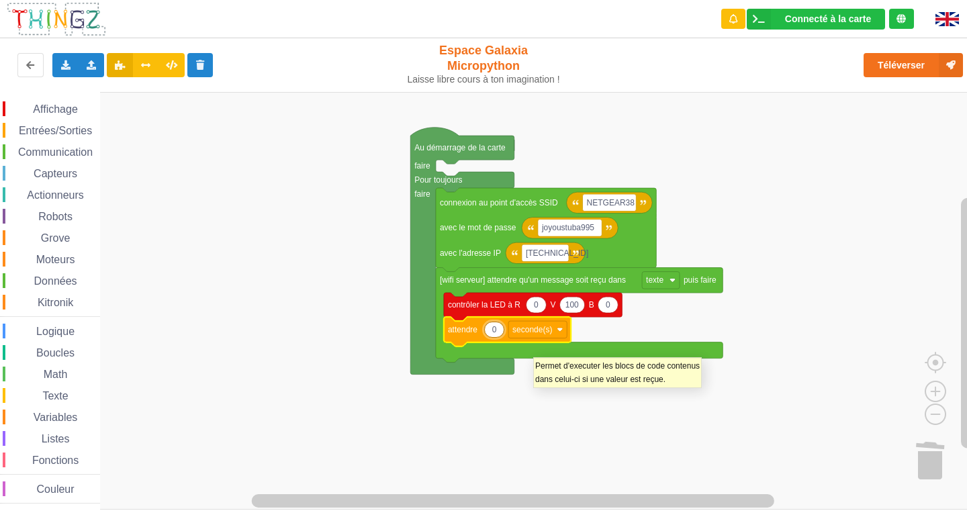
type input "3"
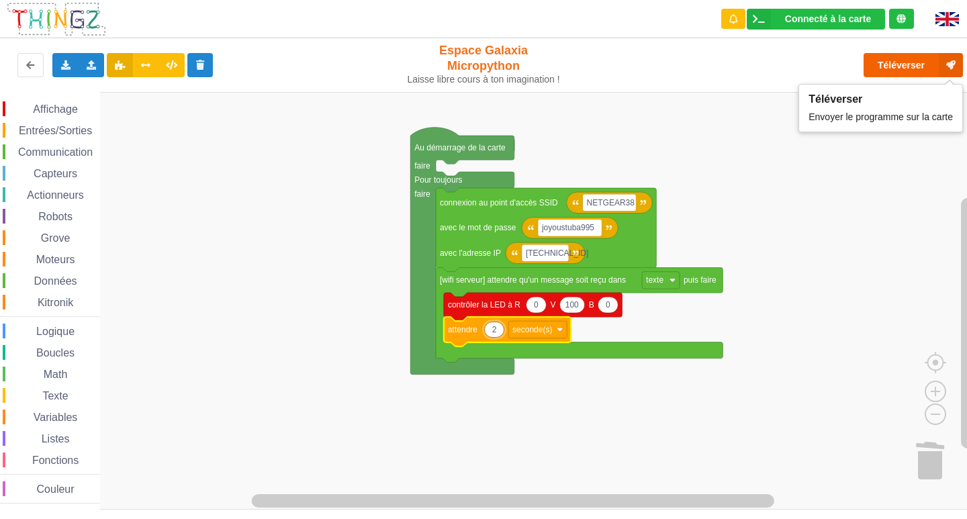
type input "2"
click at [897, 67] on button "Téléverser" at bounding box center [913, 65] width 99 height 24
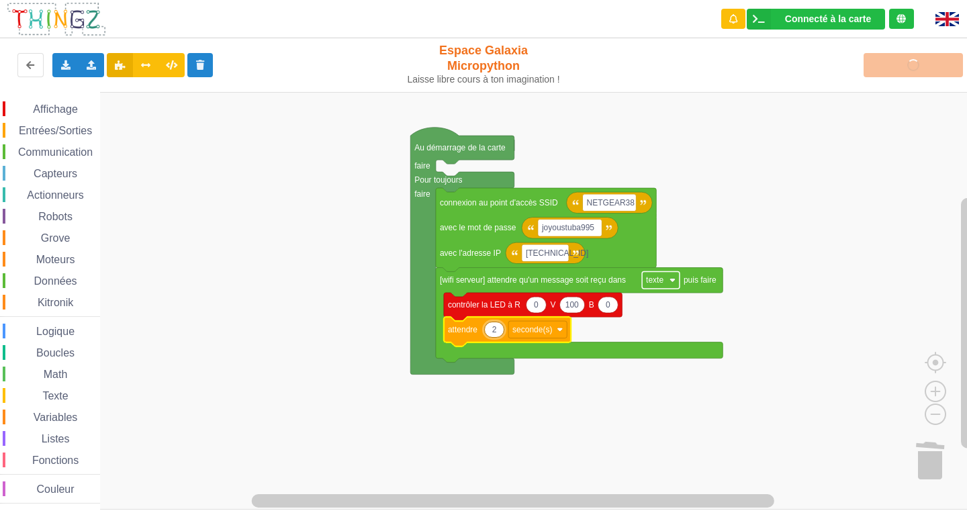
click at [674, 279] on image "Espace de travail de Blocky" at bounding box center [673, 280] width 6 height 6
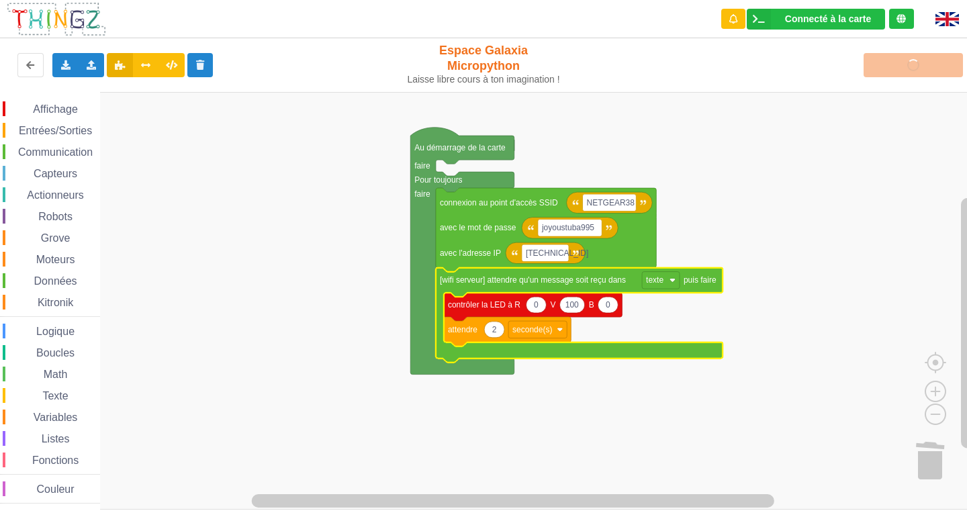
click at [835, 364] on rect "Espace de travail de Blocky" at bounding box center [488, 301] width 976 height 418
click at [668, 286] on rect "Espace de travail de Blocky" at bounding box center [661, 280] width 38 height 17
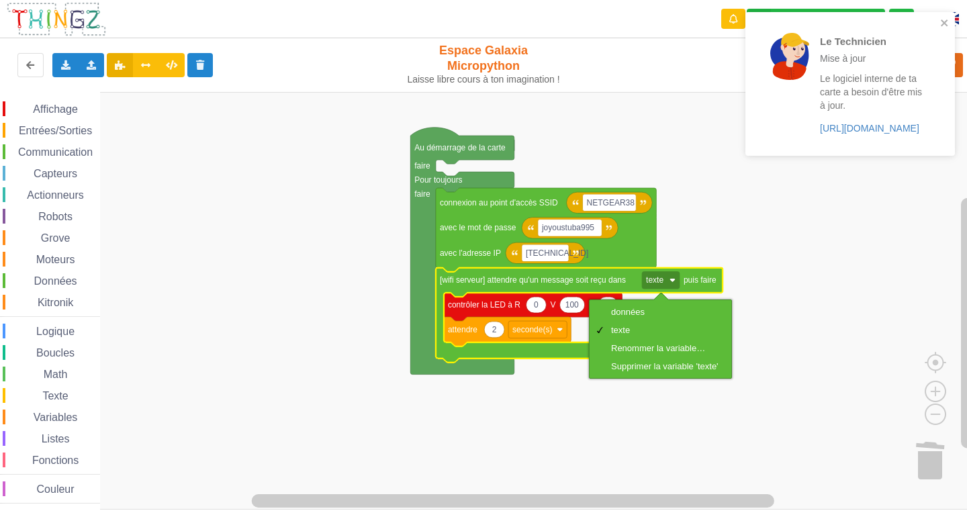
click at [896, 348] on rect "Espace de travail de Blocky" at bounding box center [488, 301] width 976 height 418
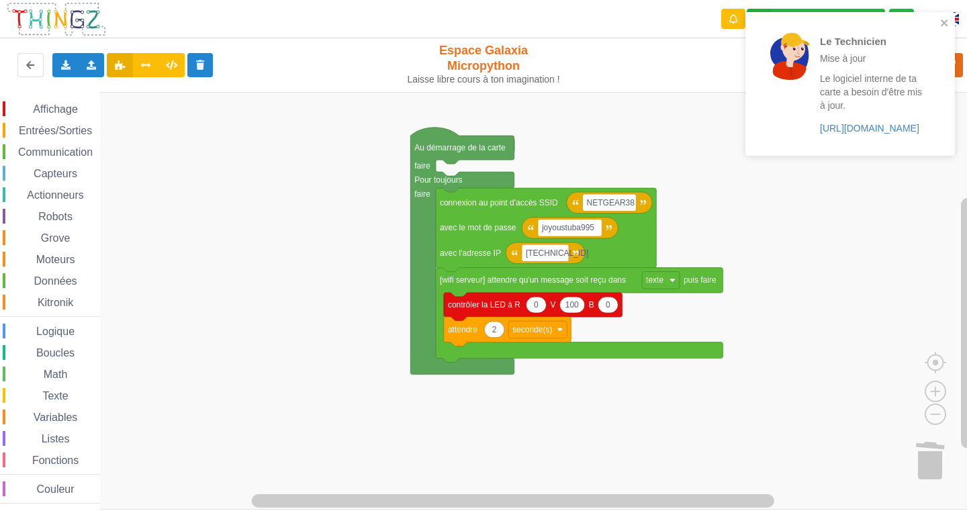
click at [320, 312] on rect "Espace de travail de Blocky" at bounding box center [488, 301] width 976 height 418
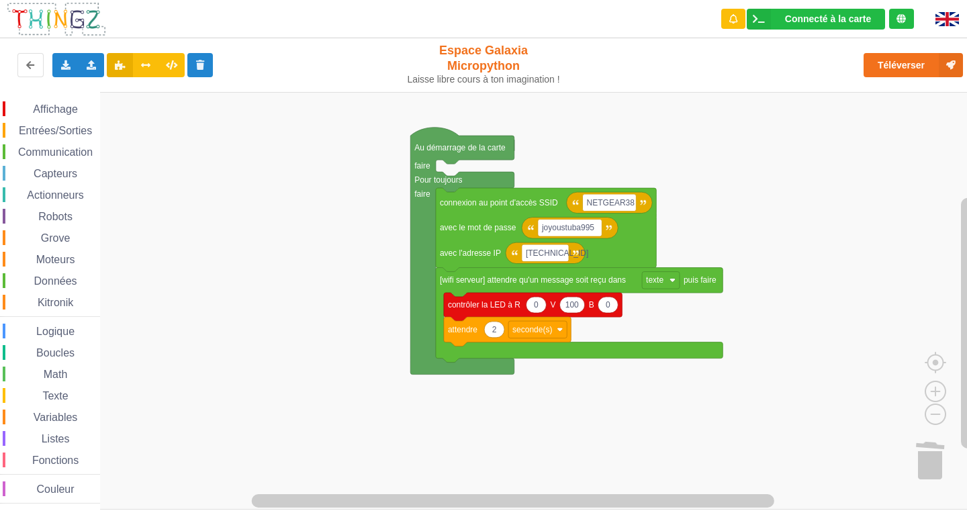
click at [64, 114] on span "Affichage" at bounding box center [55, 108] width 48 height 11
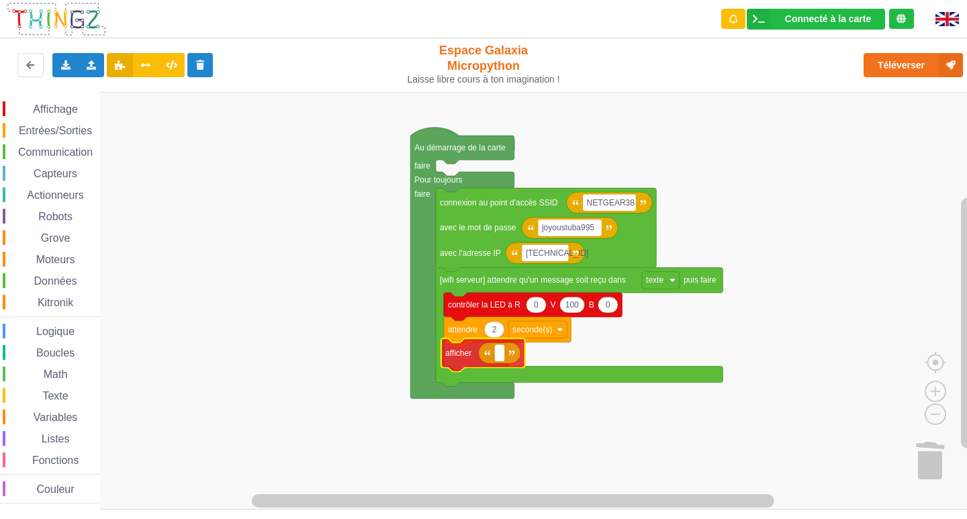
click at [463, 365] on div "Affichage Entrées/Sorties Communication Capteurs Actionneurs Robots Grove Moteu…" at bounding box center [488, 301] width 976 height 418
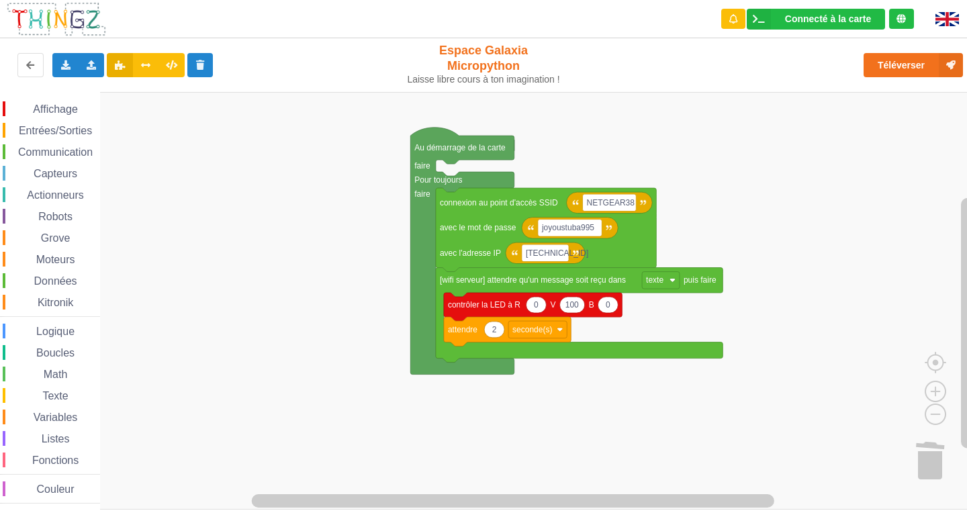
click at [47, 148] on span "Communication" at bounding box center [55, 151] width 79 height 11
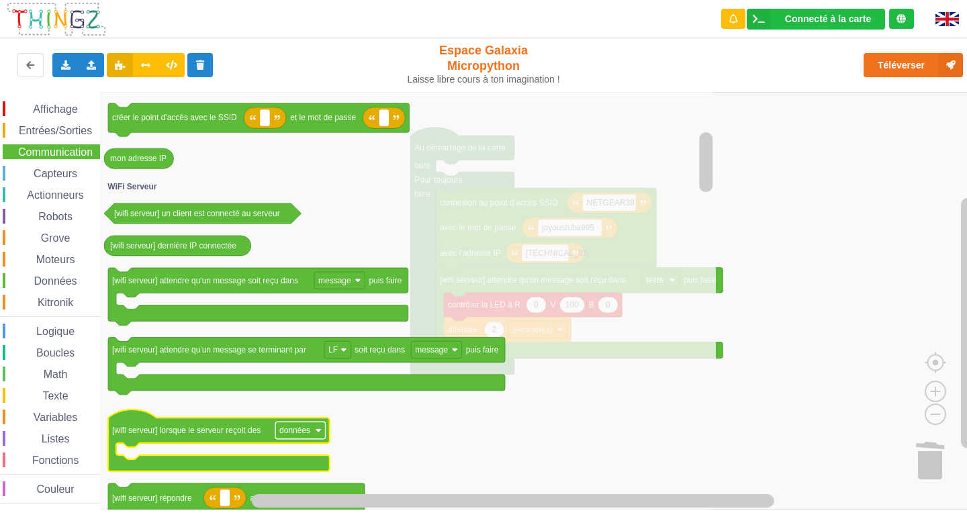
click at [300, 435] on text "données" at bounding box center [294, 430] width 31 height 9
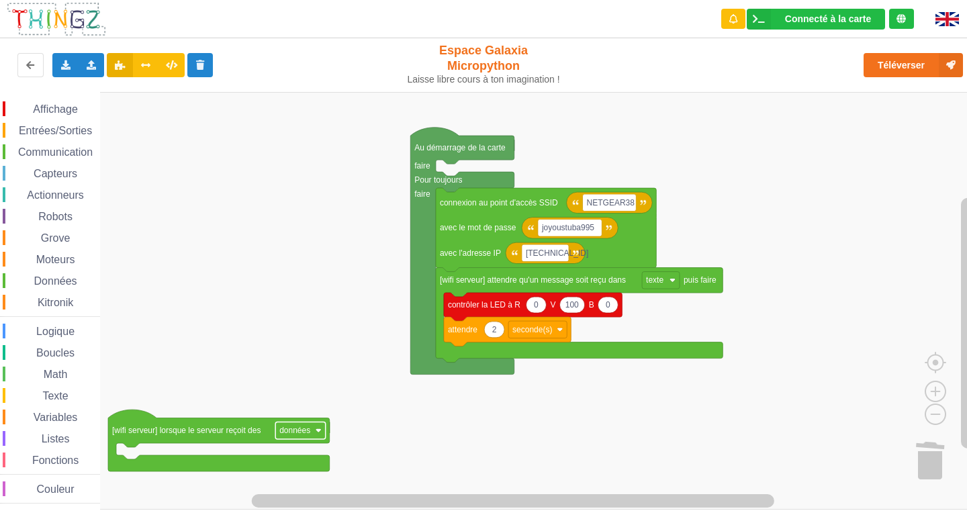
click at [293, 435] on text "données" at bounding box center [294, 430] width 31 height 9
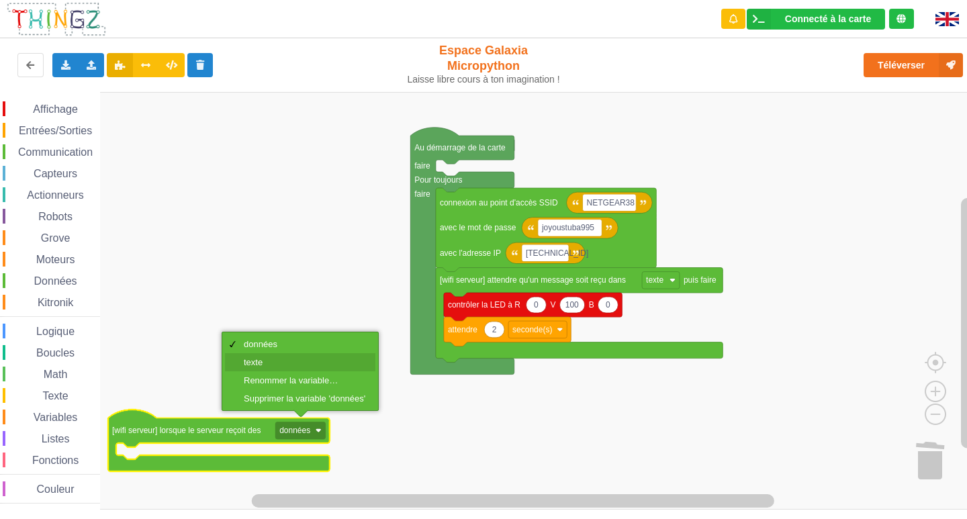
click at [257, 364] on div "texte" at bounding box center [305, 362] width 122 height 10
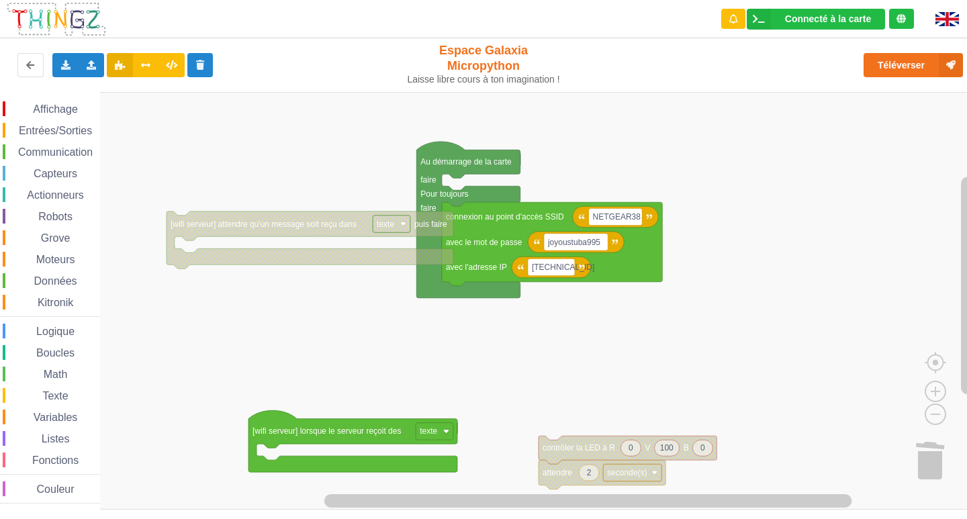
click at [273, 401] on div "Affichage Entrées/Sorties Communication Capteurs Actionneurs Robots Grove Moteu…" at bounding box center [488, 301] width 976 height 418
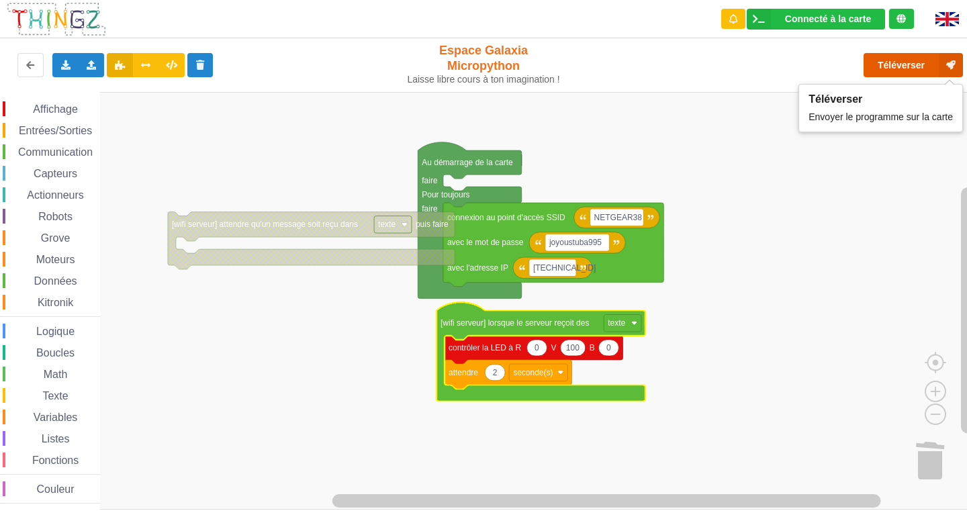
click at [891, 69] on button "Téléverser" at bounding box center [913, 65] width 99 height 24
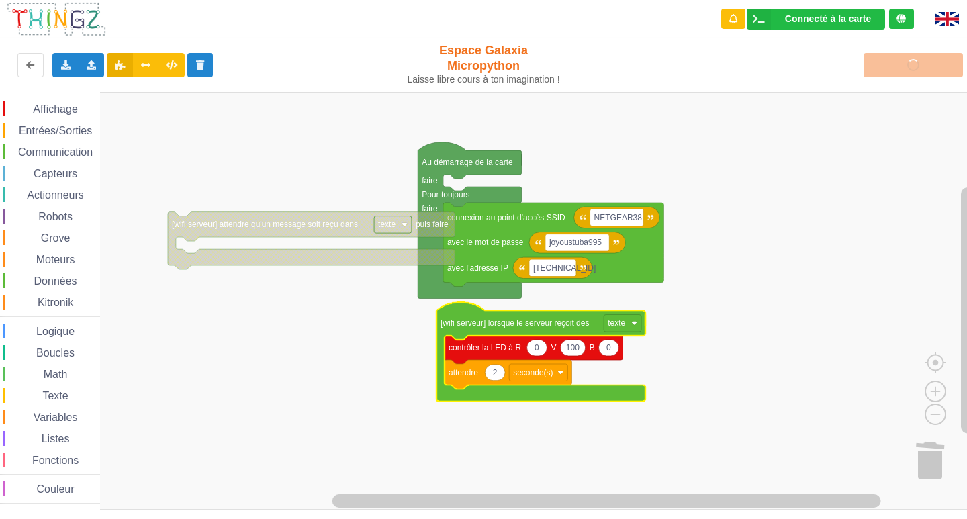
click at [667, 116] on rect "Espace de travail de Blocky" at bounding box center [488, 301] width 976 height 418
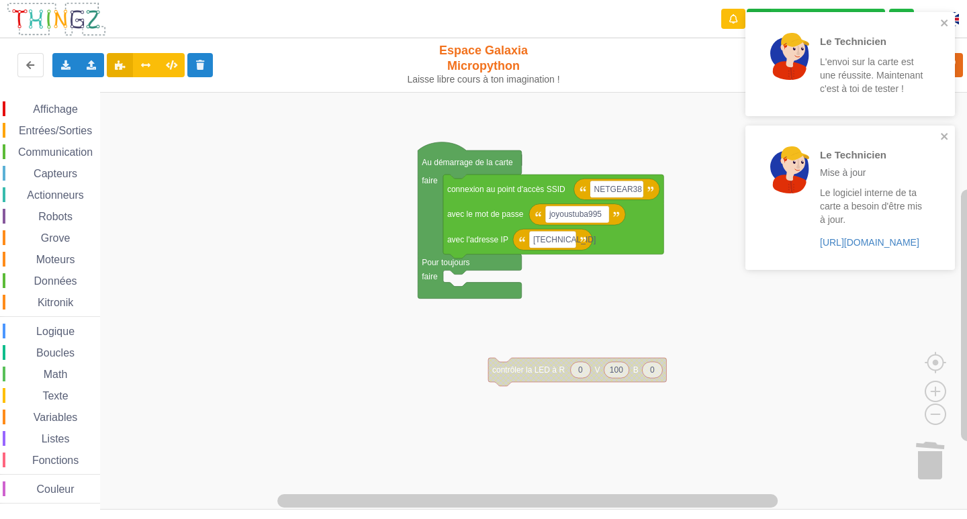
click at [75, 153] on span "Communication" at bounding box center [55, 151] width 79 height 11
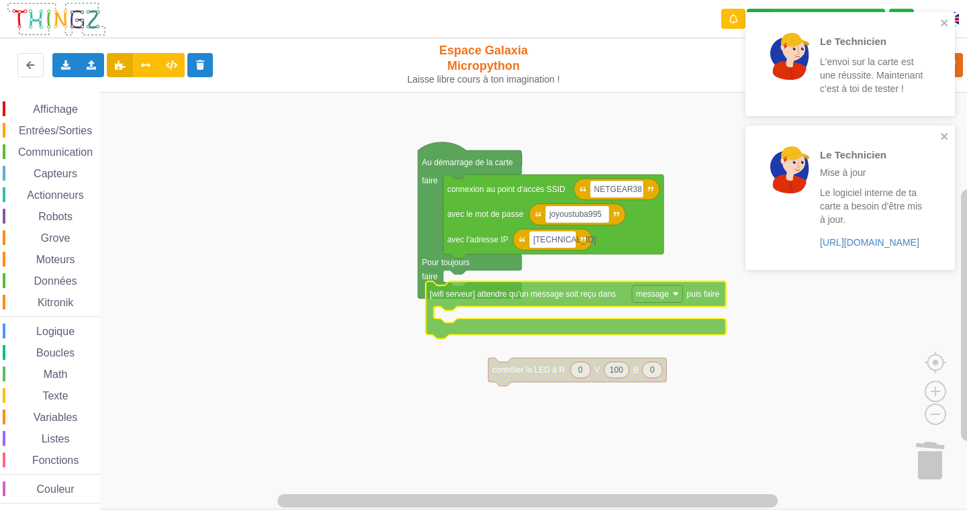
click at [473, 297] on div "Affichage Entrées/Sorties Communication Capteurs Actionneurs Robots Grove Moteu…" at bounding box center [488, 301] width 976 height 418
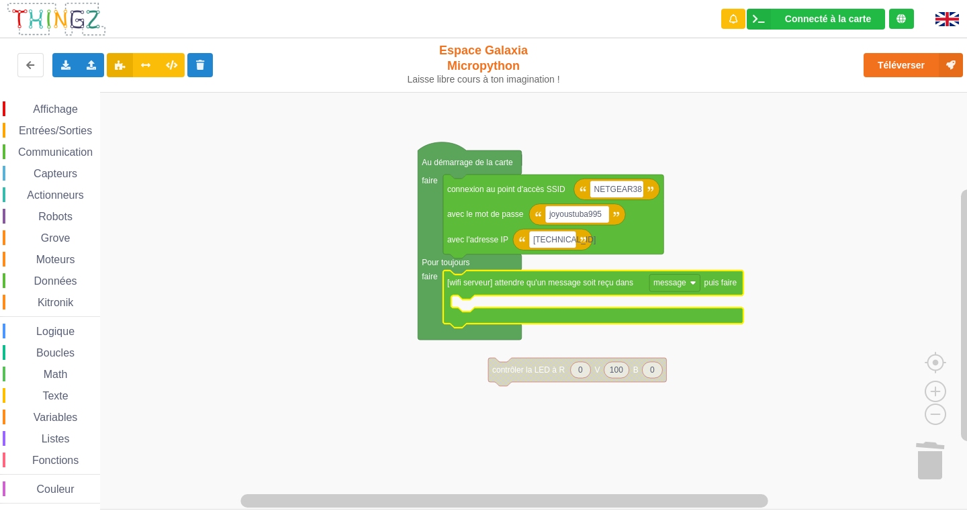
click at [679, 293] on icon "Espace de travail de Blocky" at bounding box center [593, 300] width 300 height 58
click at [680, 287] on text "message" at bounding box center [669, 282] width 33 height 9
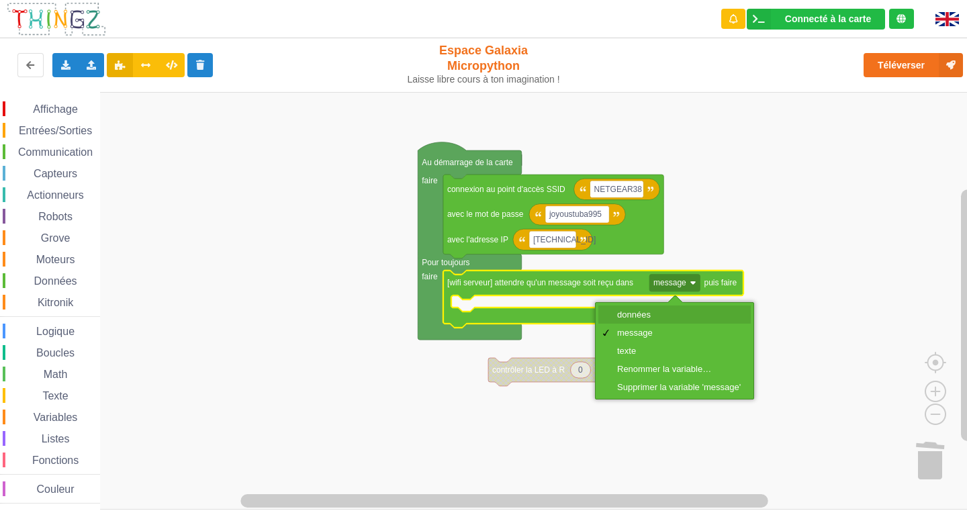
click at [668, 311] on div "données" at bounding box center [679, 315] width 124 height 10
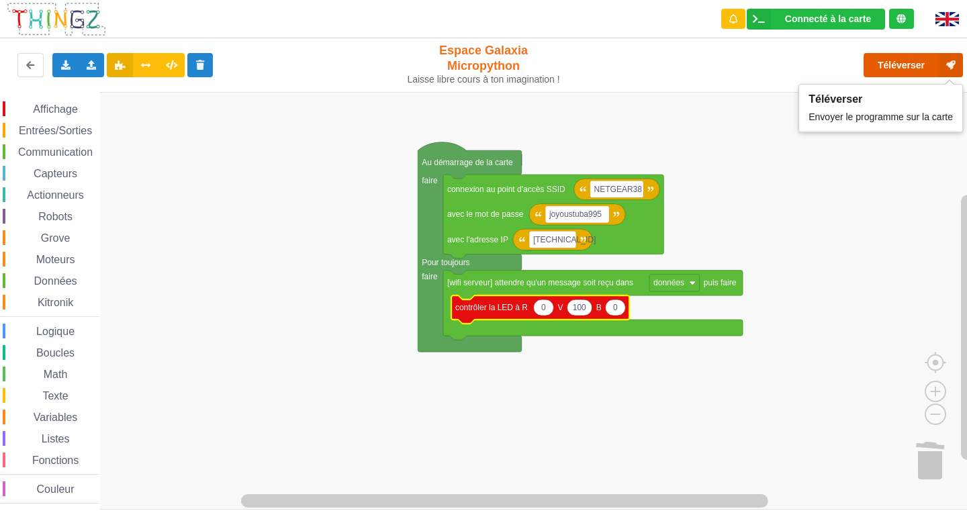
click at [905, 68] on button "Téléverser" at bounding box center [913, 65] width 99 height 24
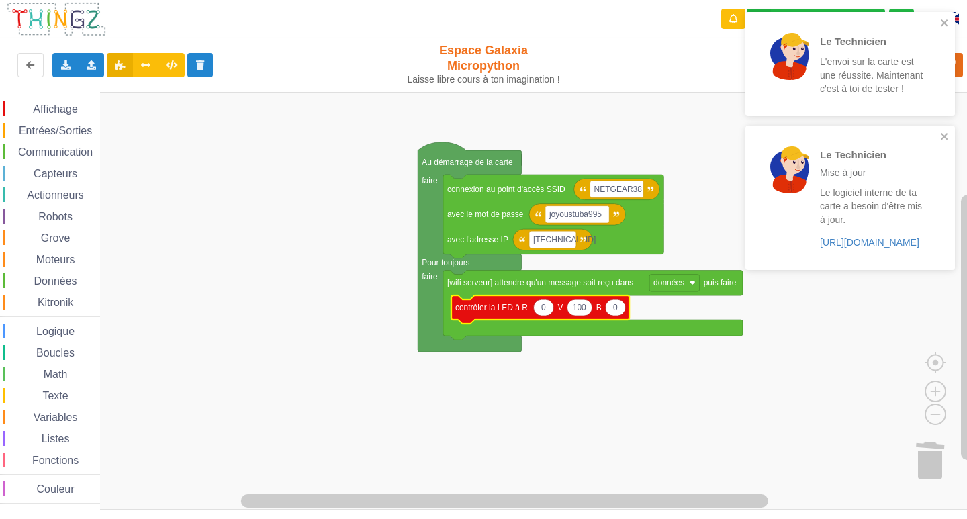
click at [397, 404] on div "Affichage Entrées/Sorties Communication Capteurs Actionneurs Robots Grove Moteu…" at bounding box center [488, 301] width 976 height 418
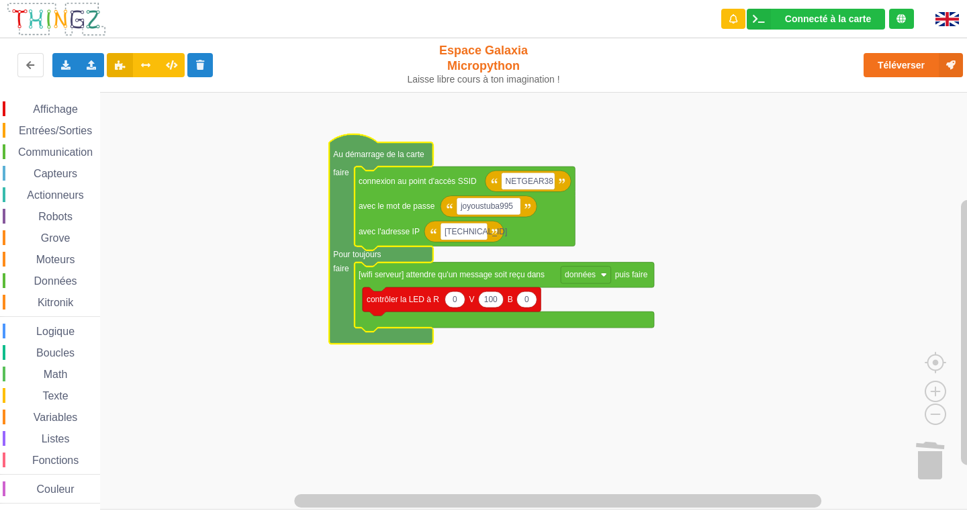
click at [58, 124] on div "Entrées/Sorties" at bounding box center [51, 130] width 97 height 15
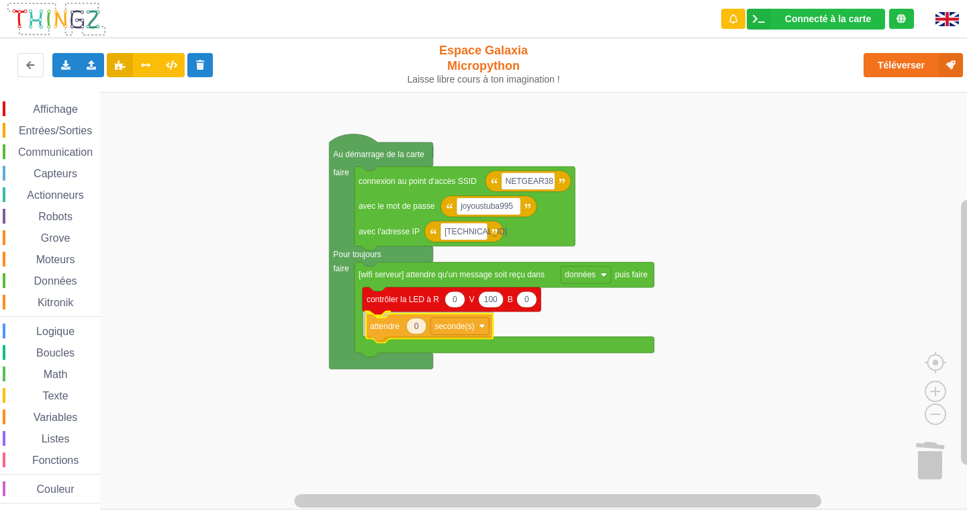
click at [381, 330] on div "Affichage Entrées/Sorties Communication Capteurs Actionneurs Robots Grove Moteu…" at bounding box center [488, 301] width 976 height 418
click at [418, 330] on icon "Espace de travail de Blocky" at bounding box center [413, 324] width 20 height 16
click at [418, 330] on input "0" at bounding box center [413, 324] width 21 height 17
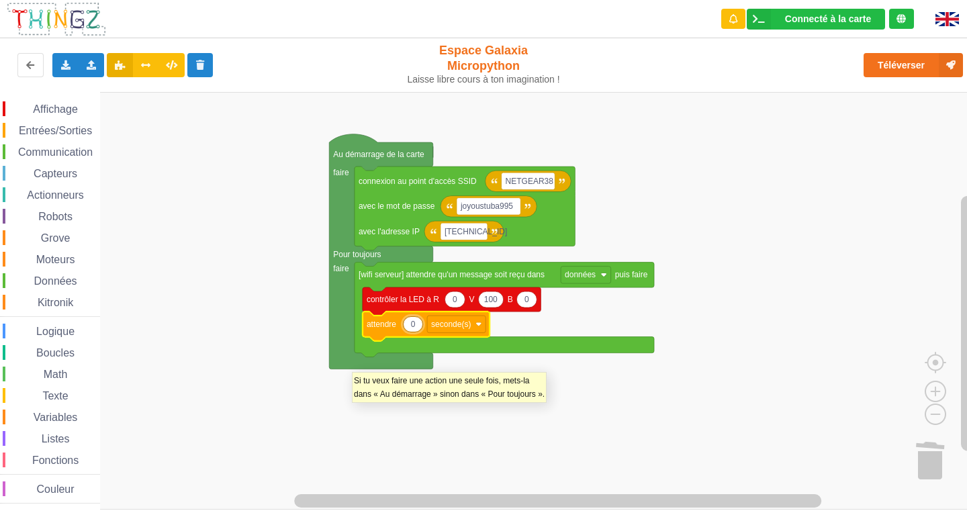
type input "2"
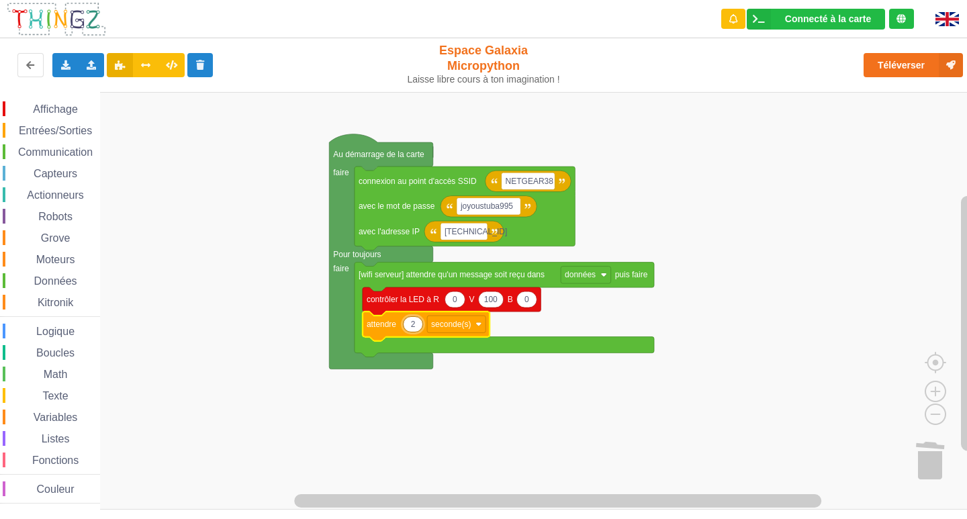
click at [210, 343] on rect "Espace de travail de Blocky" at bounding box center [488, 301] width 976 height 418
click at [54, 109] on span "Affichage" at bounding box center [55, 108] width 48 height 11
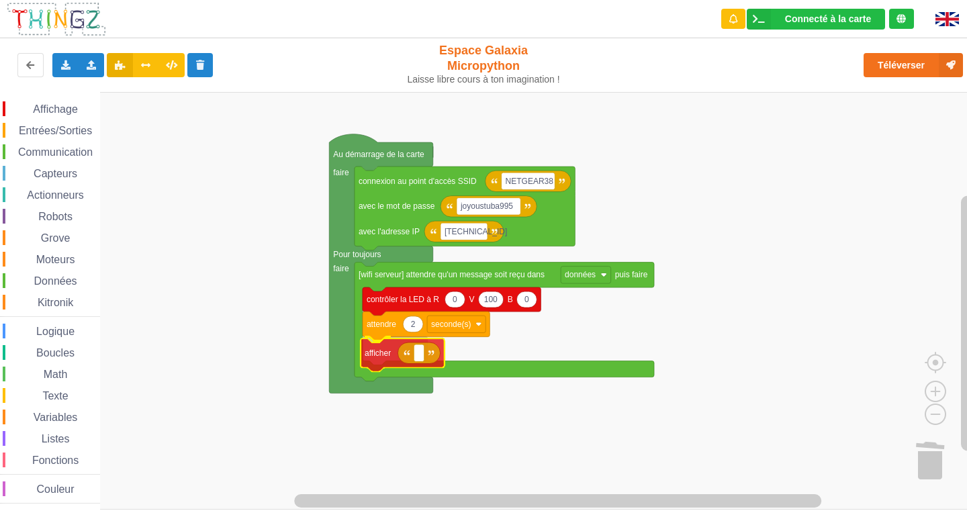
click at [394, 361] on div "Affichage Entrées/Sorties Communication Capteurs Actionneurs Robots Grove Moteu…" at bounding box center [488, 301] width 976 height 418
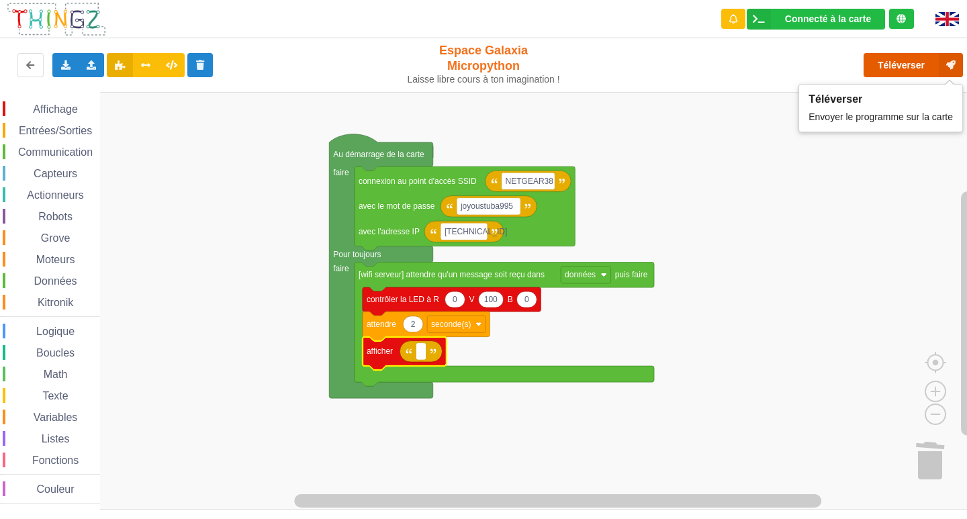
click at [884, 60] on button "Téléverser" at bounding box center [913, 65] width 99 height 24
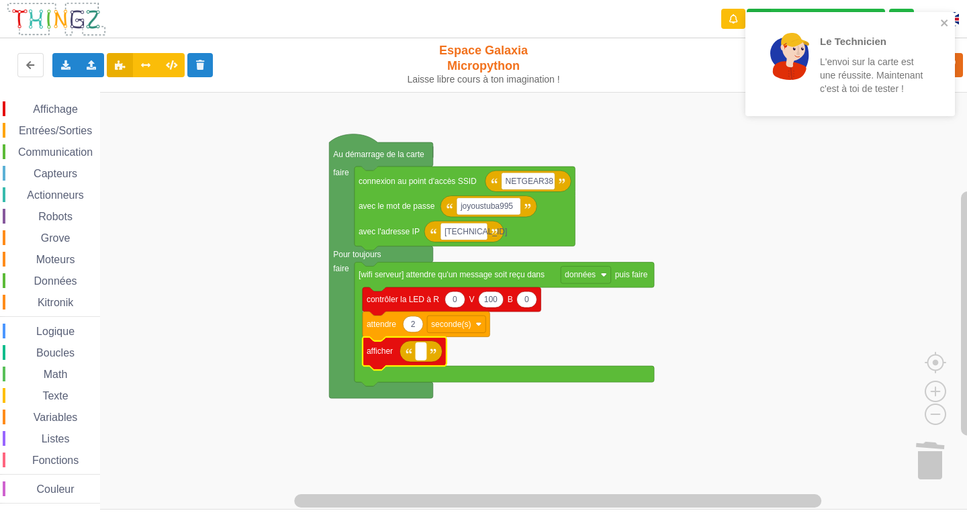
click at [422, 352] on text "Espace de travail de Blocky" at bounding box center [421, 351] width 2 height 9
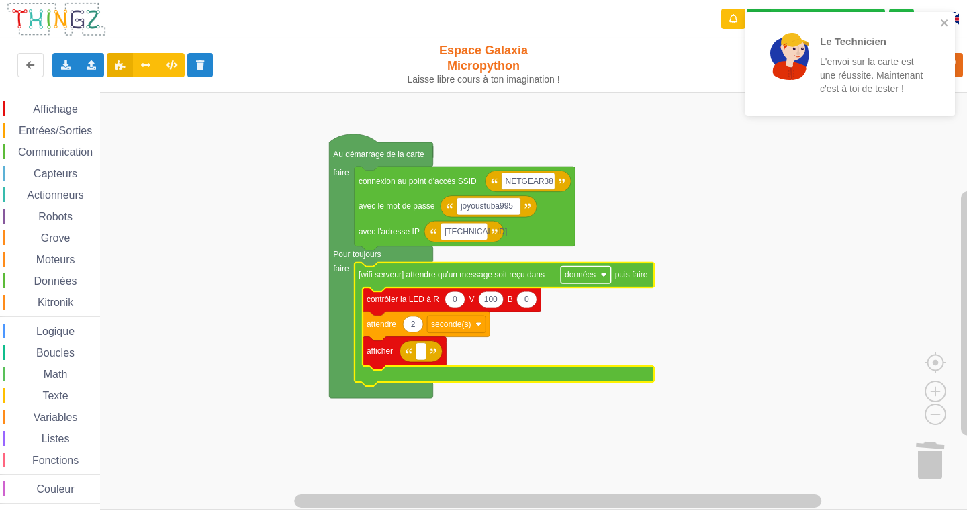
click at [576, 278] on text "données" at bounding box center [580, 274] width 31 height 9
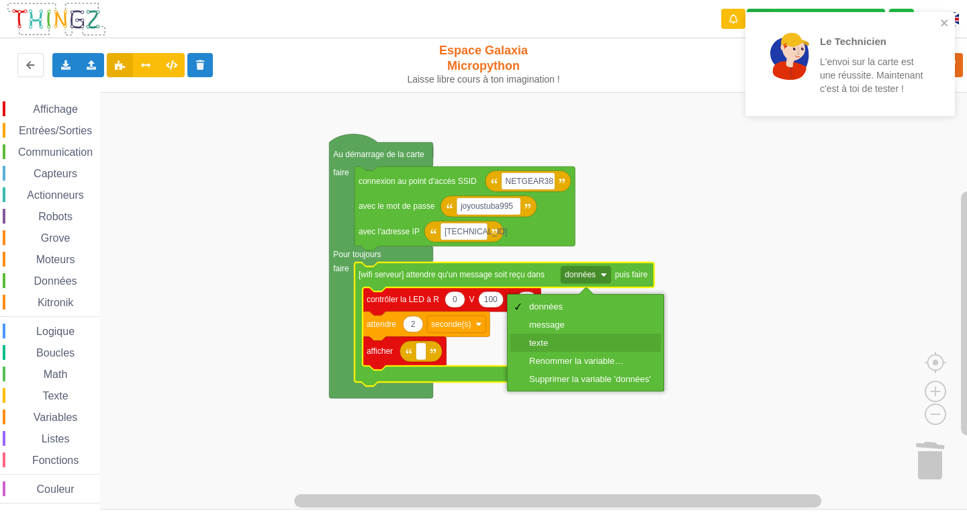
click at [547, 340] on div "texte" at bounding box center [590, 343] width 122 height 10
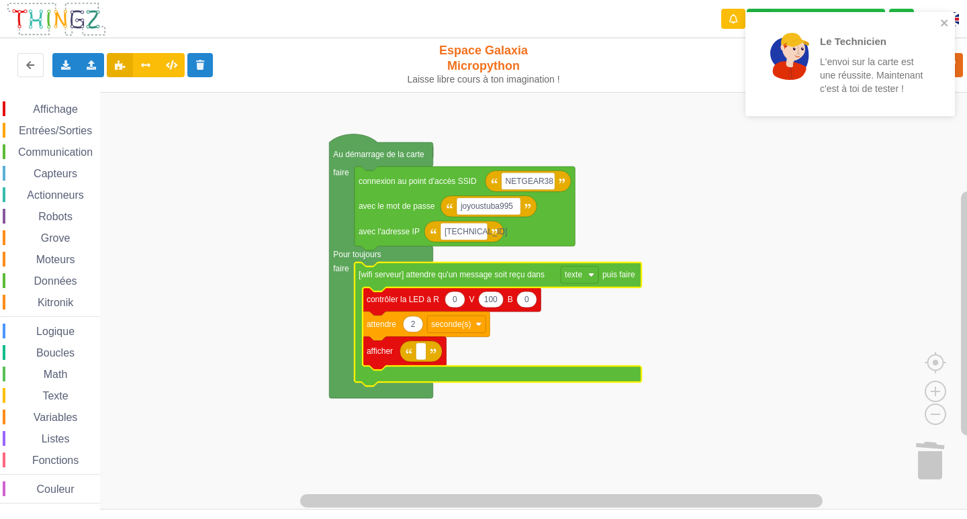
click at [577, 285] on icon "Espace de travail de Blocky" at bounding box center [498, 325] width 287 height 124
click at [573, 281] on rect "Espace de travail de Blocky" at bounding box center [580, 275] width 38 height 17
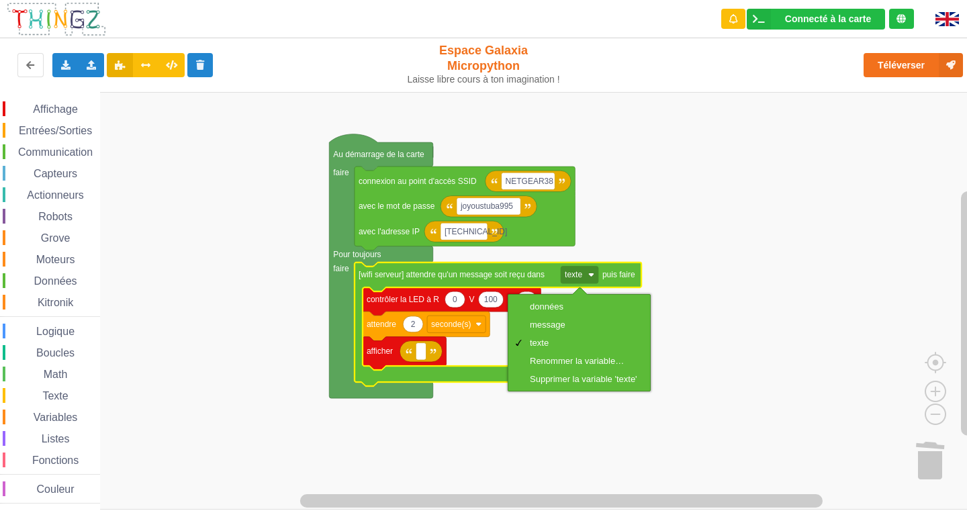
click at [751, 314] on rect "Espace de travail de Blocky" at bounding box center [488, 301] width 976 height 418
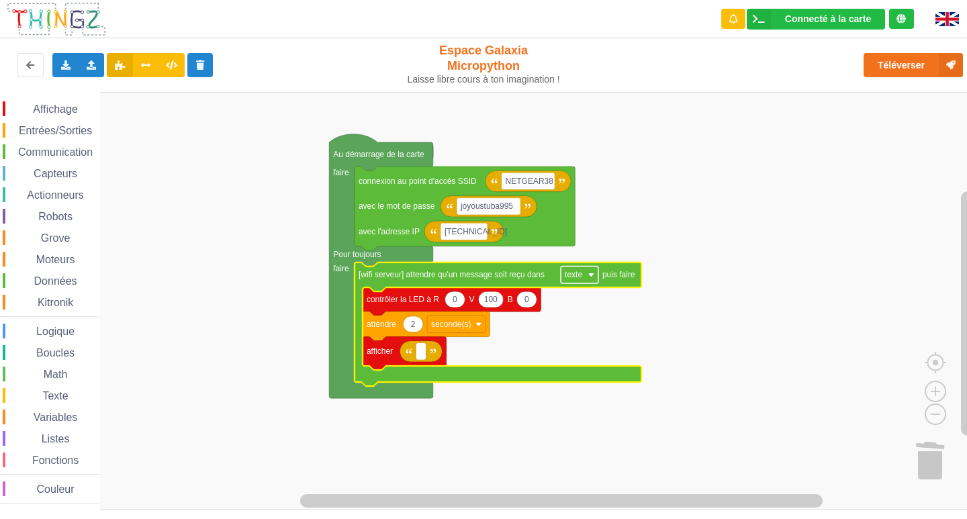
click at [590, 271] on rect "Espace de travail de Blocky" at bounding box center [580, 275] width 38 height 17
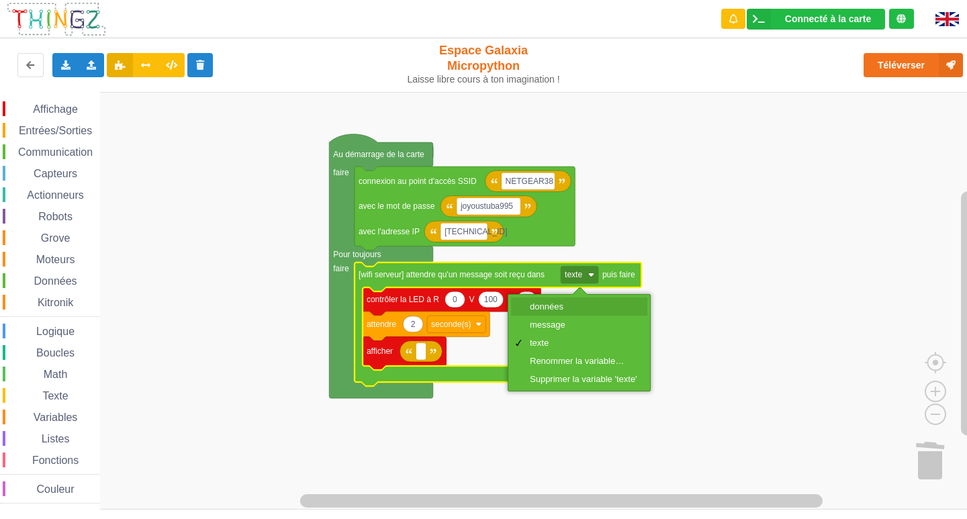
click at [571, 305] on div "données" at bounding box center [583, 307] width 107 height 10
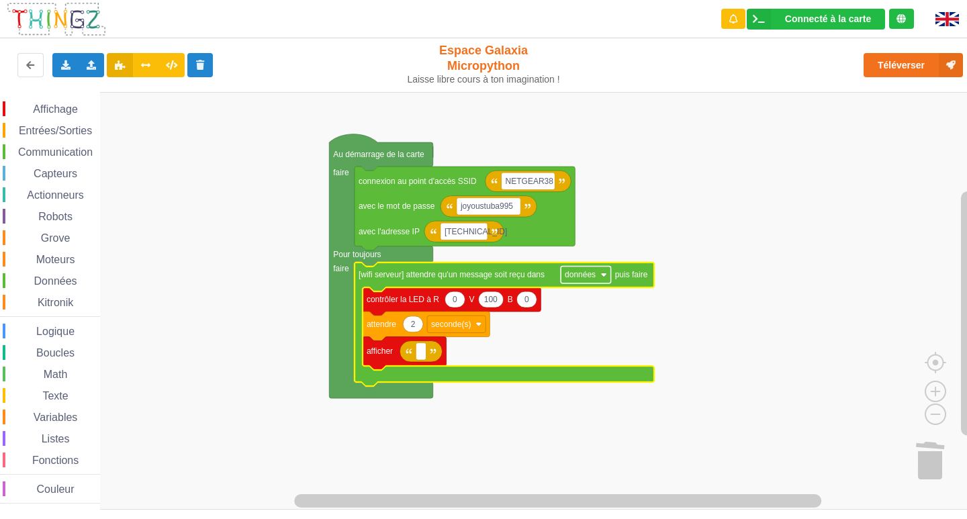
click at [585, 275] on text "données" at bounding box center [580, 274] width 31 height 9
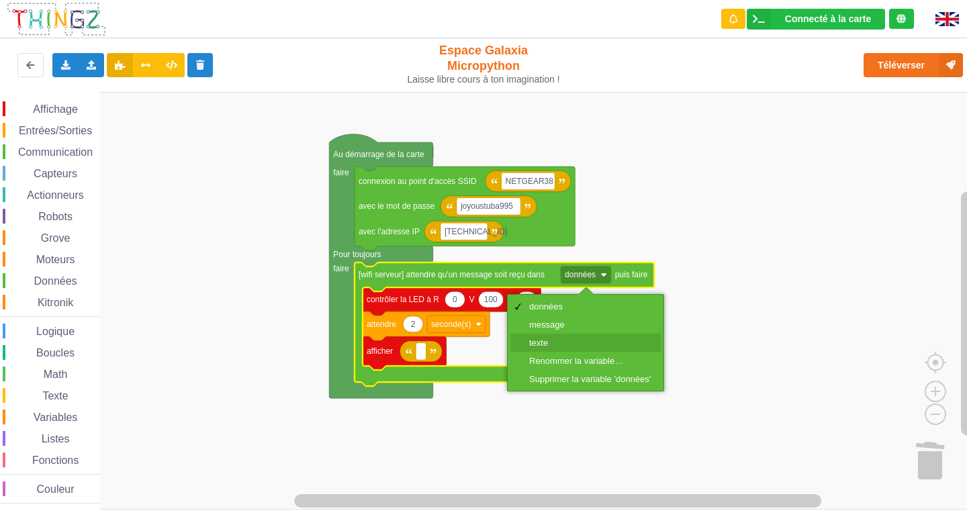
click at [572, 342] on div "texte" at bounding box center [590, 343] width 122 height 10
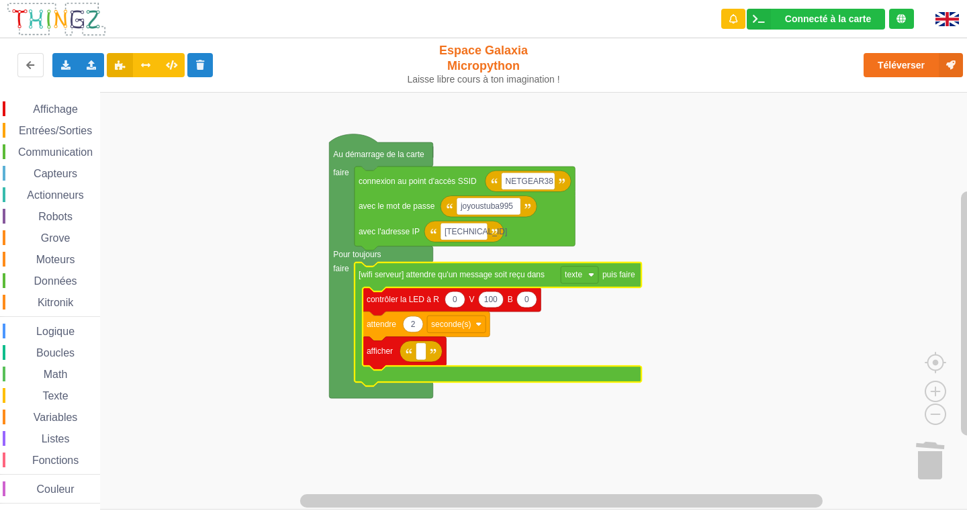
click at [85, 129] on span "Entrées/Sorties" at bounding box center [55, 130] width 77 height 11
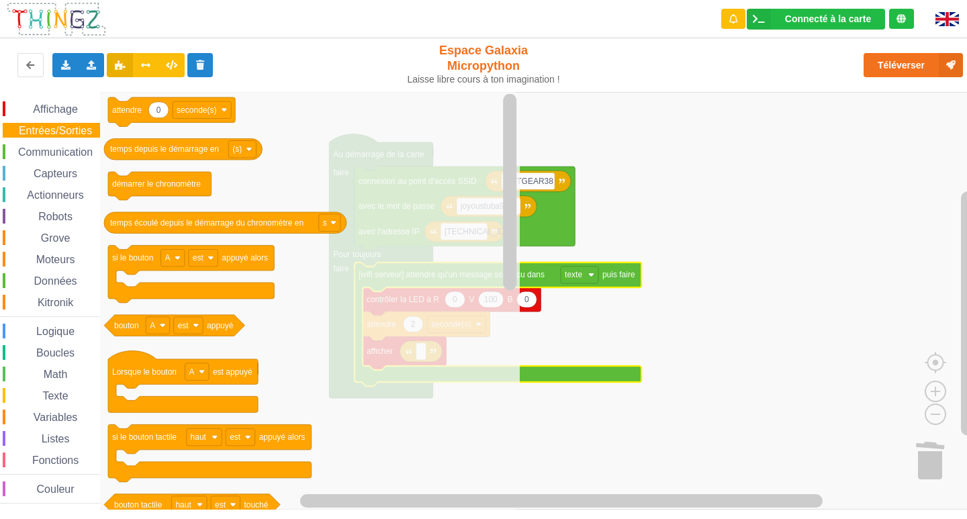
click at [702, 191] on rect "Espace de travail de Blocky" at bounding box center [488, 301] width 976 height 418
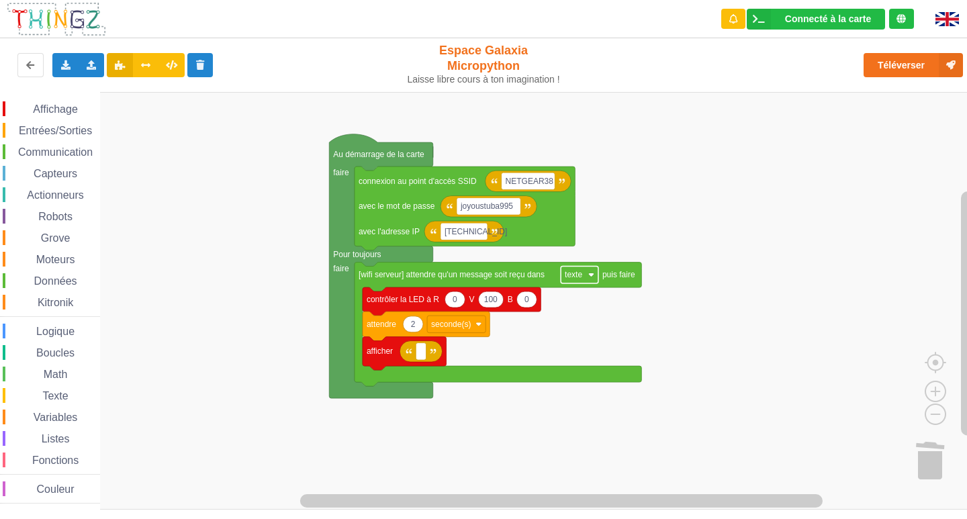
click at [578, 279] on text "texte" at bounding box center [573, 274] width 17 height 9
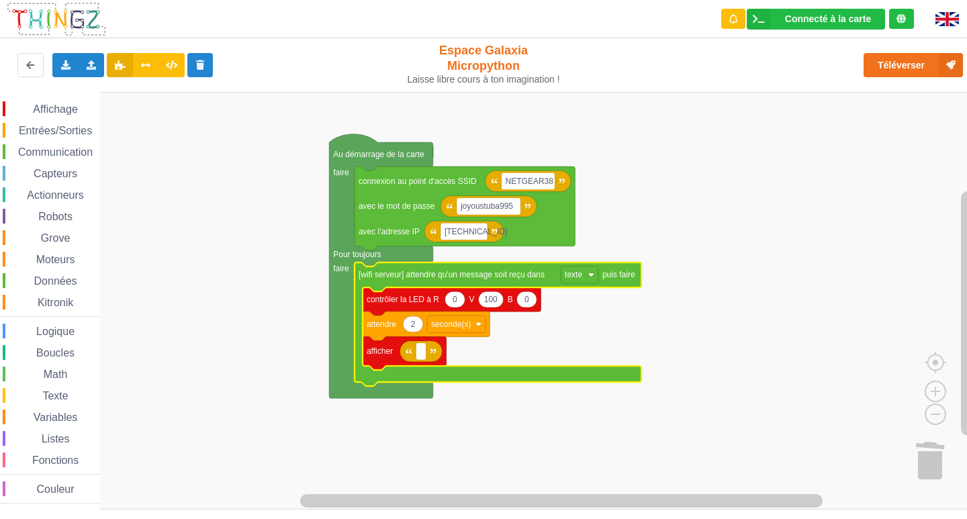
click at [615, 186] on rect "Espace de travail de Blocky" at bounding box center [488, 301] width 976 height 418
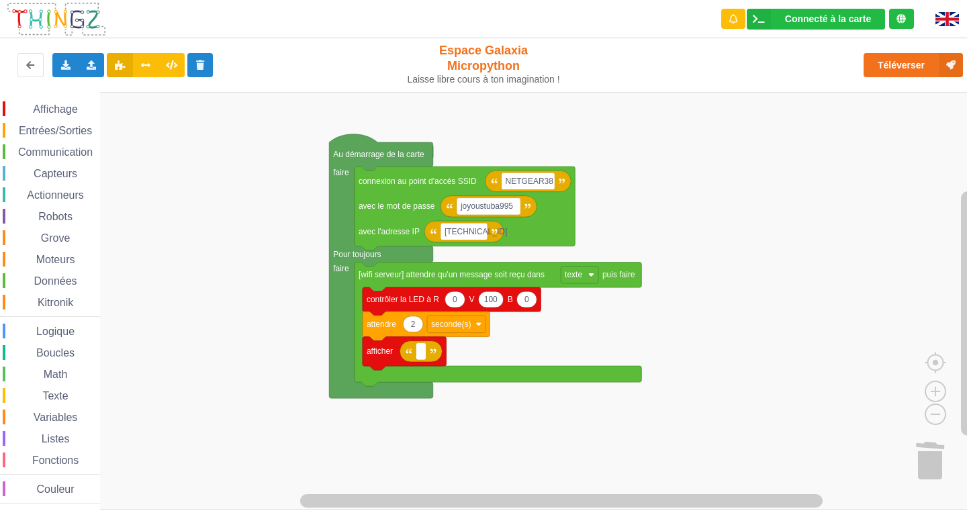
click at [48, 133] on span "Entrées/Sorties" at bounding box center [55, 130] width 77 height 11
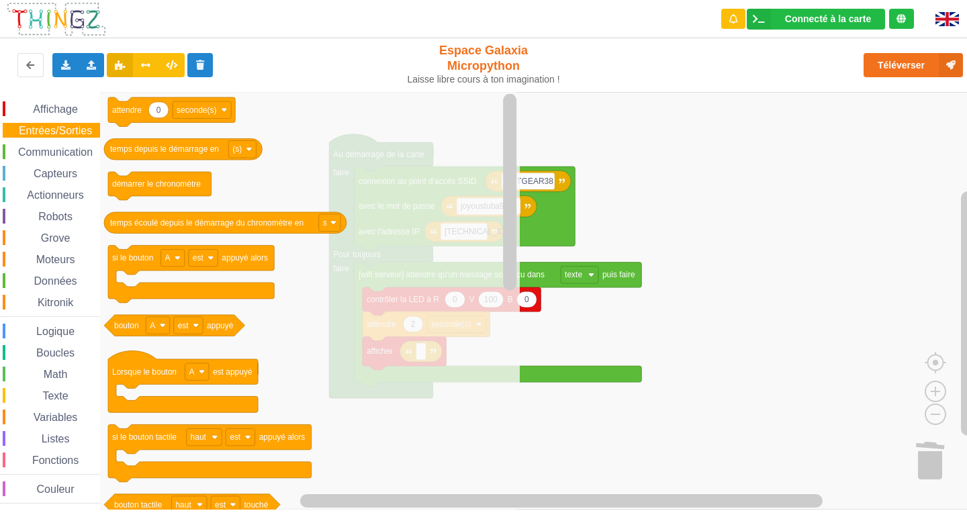
click at [48, 113] on span "Affichage" at bounding box center [55, 108] width 48 height 11
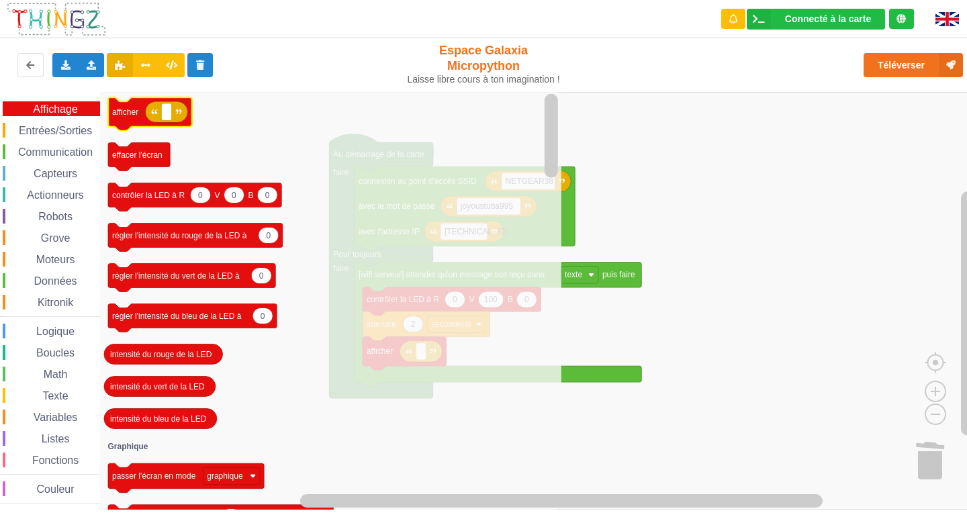
click at [158, 119] on icon "Espace de travail de Blocky" at bounding box center [166, 111] width 42 height 21
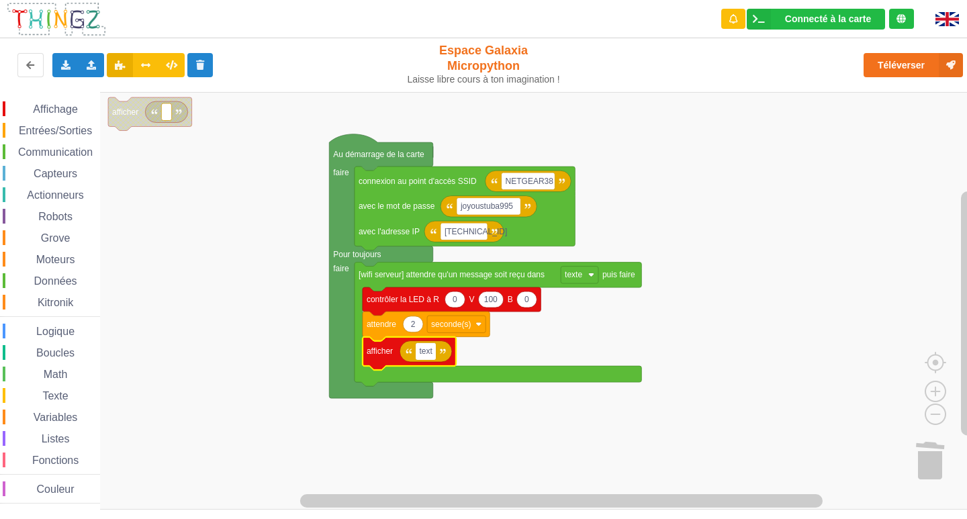
type input "texte"
click at [449, 353] on image "Espace de travail de Blocky" at bounding box center [450, 352] width 6 height 6
click at [451, 353] on image "Espace de travail de Blocky" at bounding box center [450, 352] width 6 height 6
click at [497, 272] on text "[wifi serveur] attendre qu'un message soit reçu dans" at bounding box center [452, 274] width 186 height 9
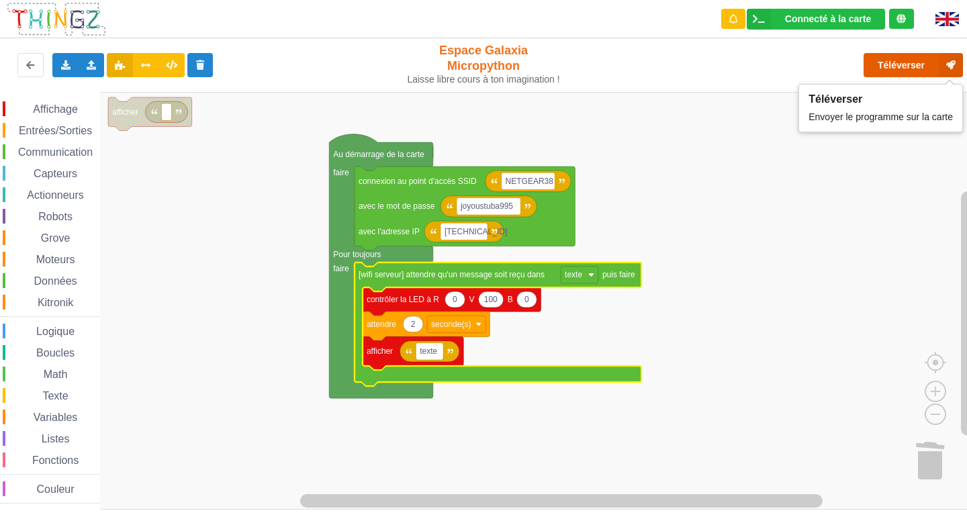
click at [901, 71] on button "Téléverser" at bounding box center [913, 65] width 99 height 24
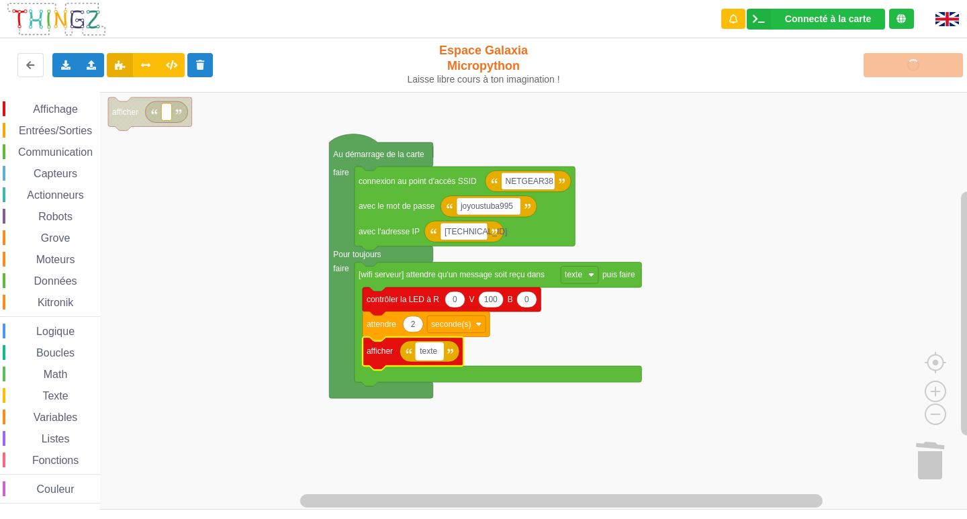
click at [440, 355] on rect "Espace de travail de Blocky" at bounding box center [430, 351] width 28 height 17
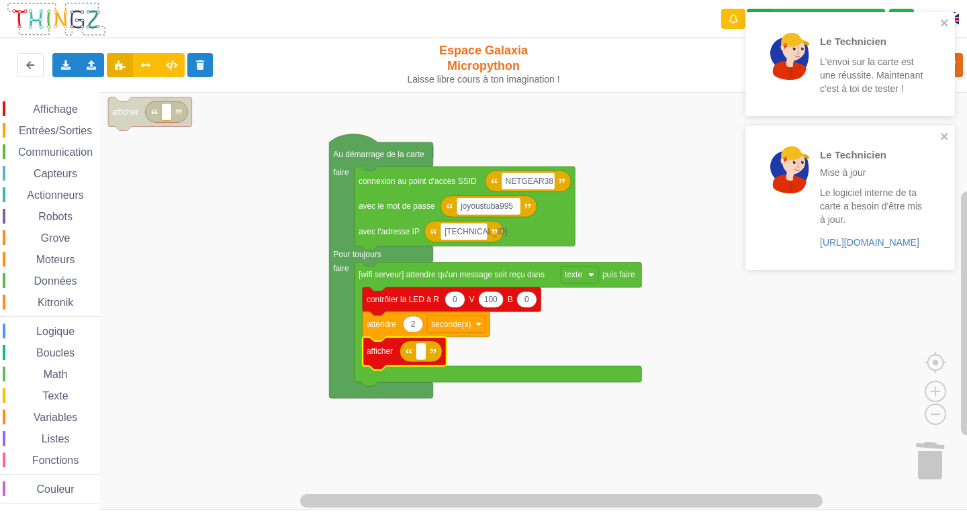
click at [46, 408] on div "Affichage Entrées/Sorties Communication Capteurs Actionneurs Robots Grove Moteu…" at bounding box center [50, 302] width 100 height 402
click at [52, 413] on span "Variables" at bounding box center [56, 417] width 48 height 11
click at [420, 354] on div "Affichage Entrées/Sorties Communication Capteurs Actionneurs Robots Grove Moteu…" at bounding box center [488, 301] width 976 height 418
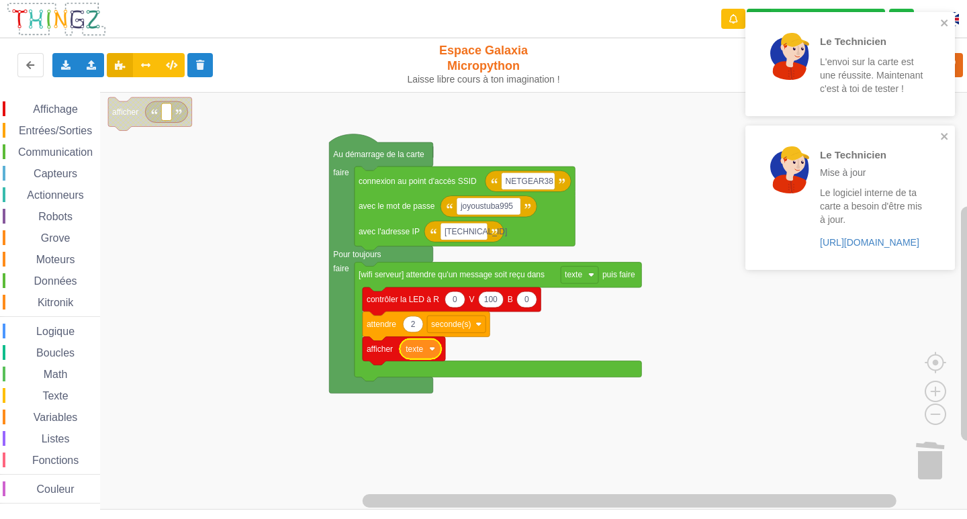
click at [414, 328] on text "2" at bounding box center [413, 324] width 5 height 9
type input "1"
click at [694, 170] on div "Affichage Entrées/Sorties Communication Capteurs Actionneurs Robots Grove Moteu…" at bounding box center [488, 301] width 976 height 418
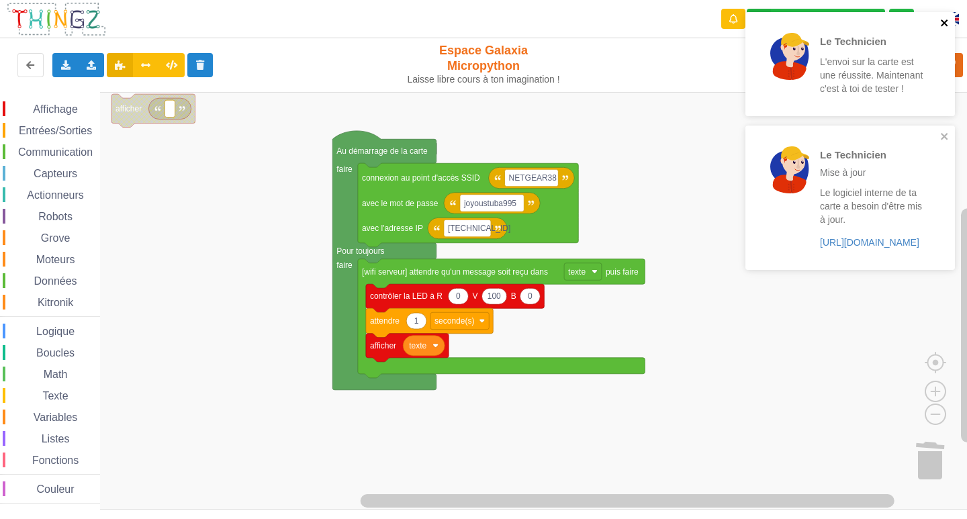
click at [946, 21] on icon "close" at bounding box center [944, 22] width 7 height 7
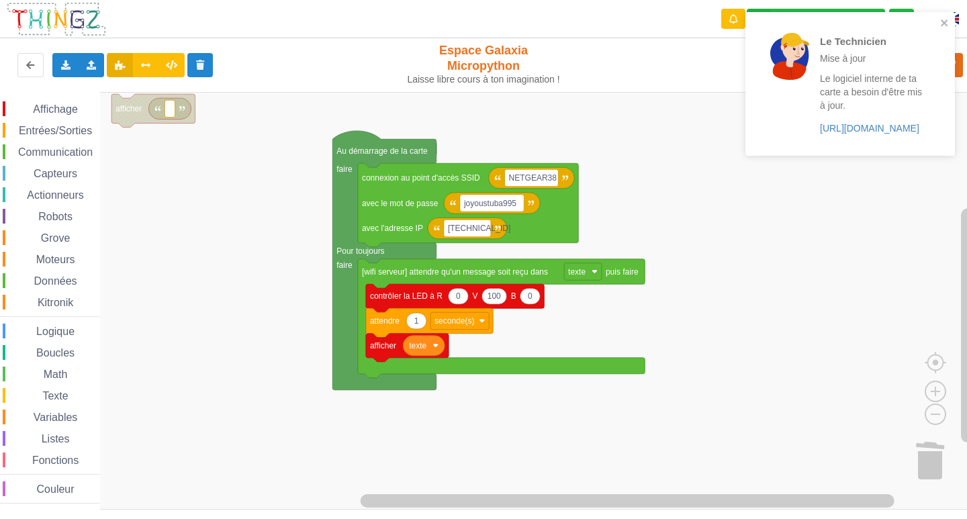
click at [937, 60] on div "Le Technicien Mise à jour Le logiciel interne de ta carte a besoin d'être mis à…" at bounding box center [845, 83] width 189 height 133
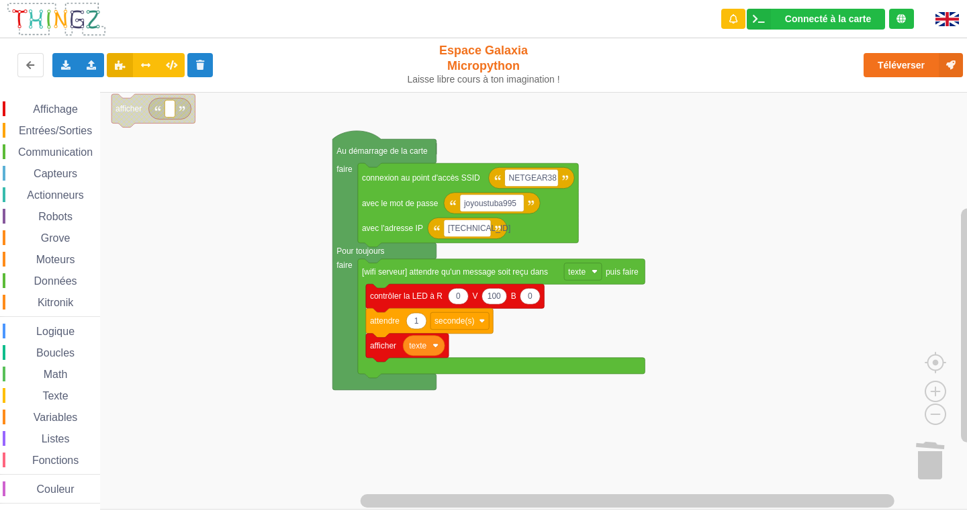
click at [937, 60] on div "Le Technicien Mise à jour Le logiciel interne de ta carte a besoin d'être mis à…" at bounding box center [850, 88] width 215 height 158
click at [898, 60] on button "Téléverser" at bounding box center [913, 65] width 99 height 24
click at [52, 107] on span "Affichage" at bounding box center [55, 108] width 48 height 11
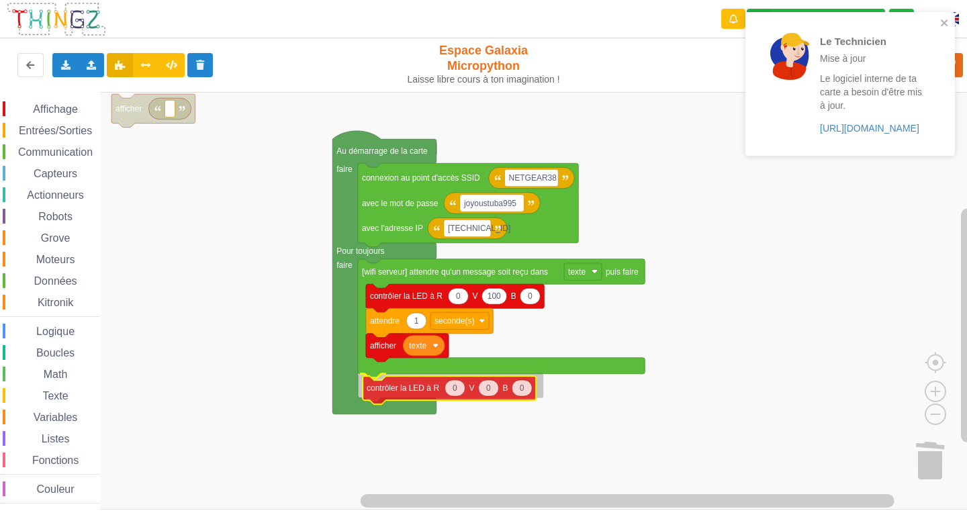
click at [422, 386] on div "Affichage Entrées/Sorties Communication Capteurs Actionneurs Robots Grove Moteu…" at bounding box center [488, 301] width 976 height 418
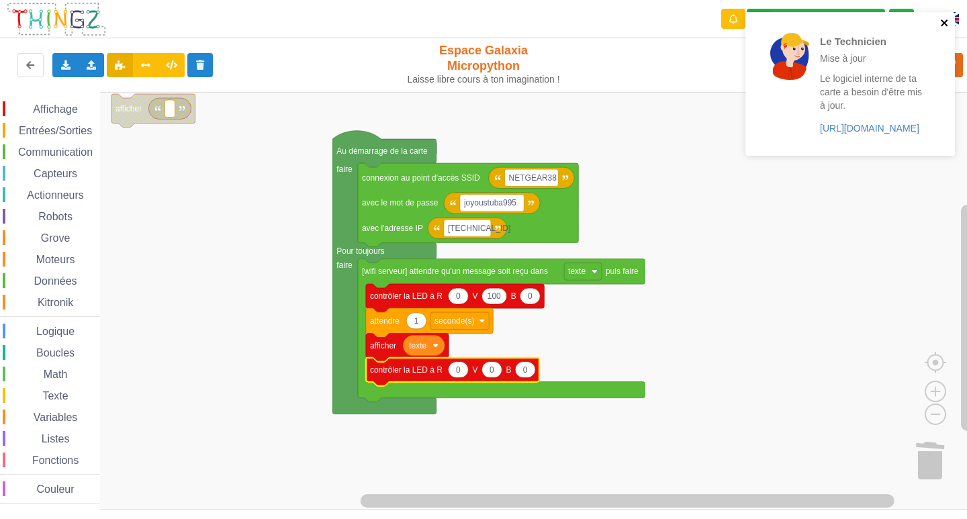
click at [944, 21] on icon "close" at bounding box center [944, 22] width 9 height 11
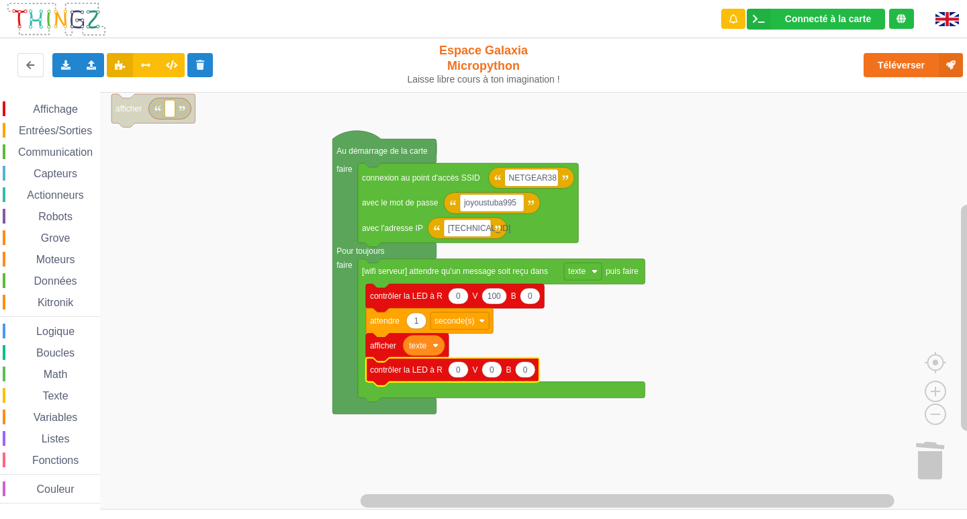
click at [888, 73] on div "Le Technicien Mise à jour Le logiciel interne de ta carte a besoin d'être mis à…" at bounding box center [850, 88] width 215 height 158
click at [895, 64] on button "Téléverser" at bounding box center [913, 65] width 99 height 24
click at [729, 282] on rect "Espace de travail de Blocky" at bounding box center [488, 301] width 976 height 418
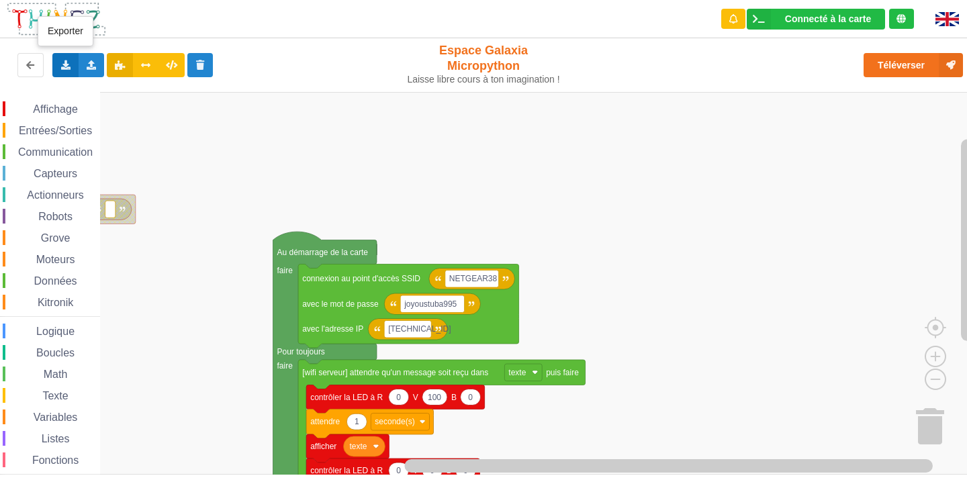
click at [69, 63] on icon at bounding box center [65, 64] width 11 height 8
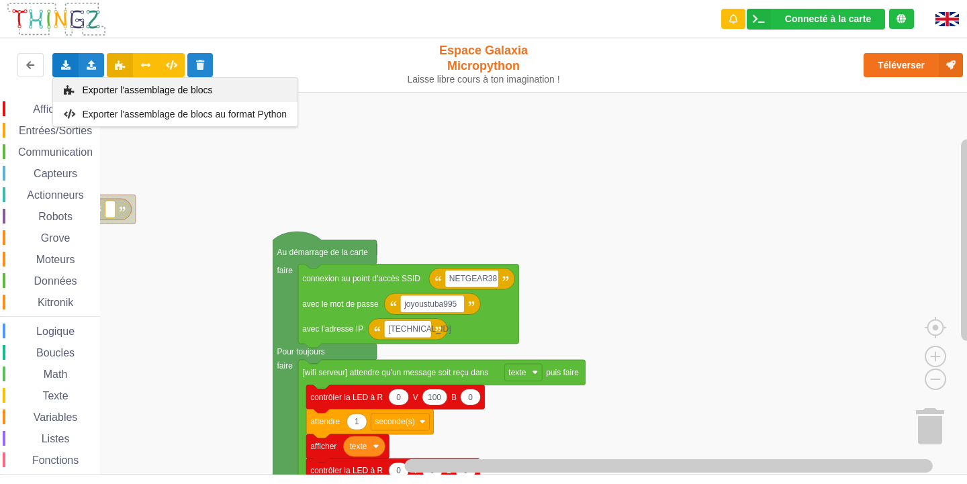
click at [87, 89] on span "Exporter l'assemblage de blocs" at bounding box center [148, 90] width 130 height 11
